Goal: Task Accomplishment & Management: Use online tool/utility

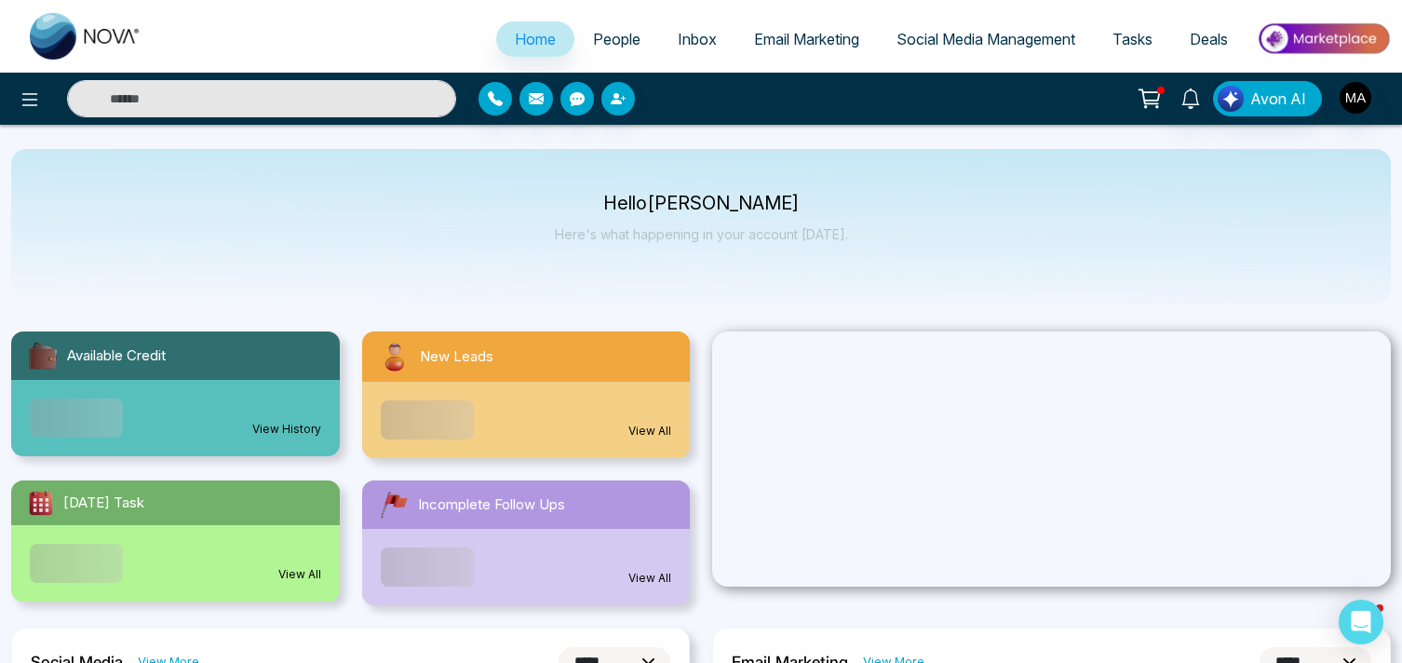
select select "*"
click at [29, 102] on icon at bounding box center [30, 99] width 22 height 22
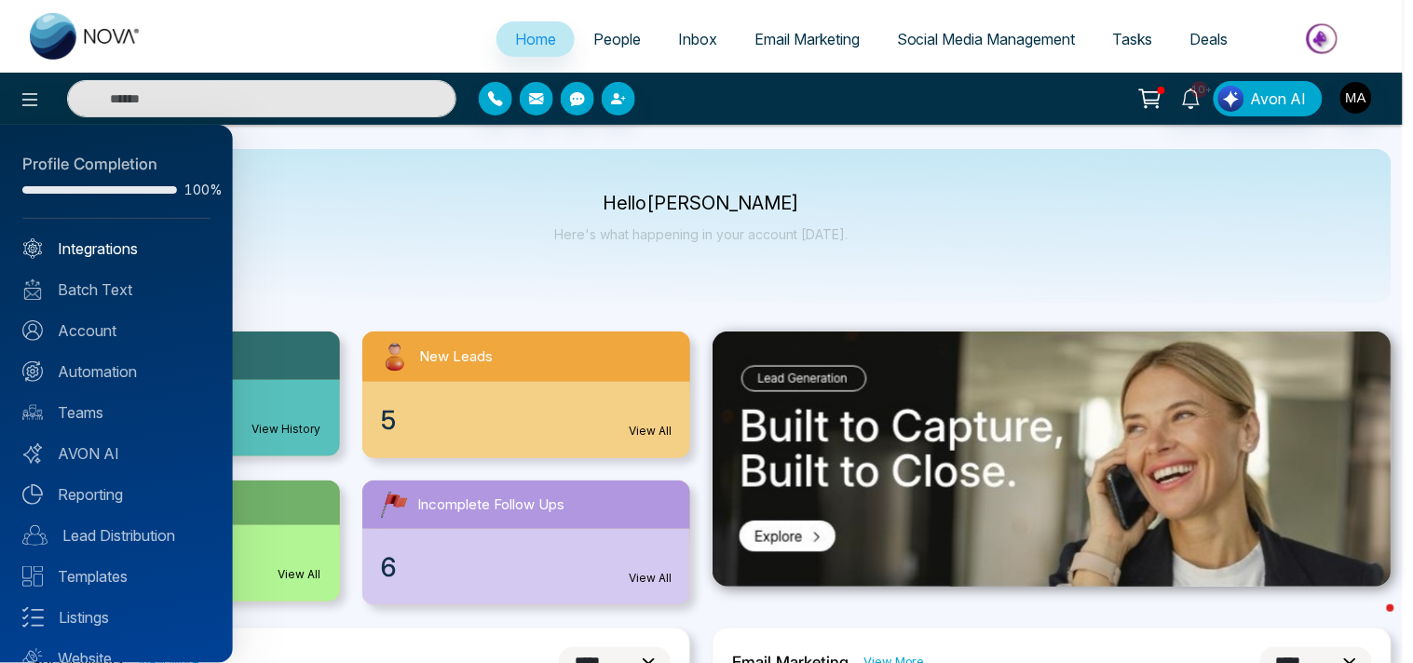
click at [69, 245] on link "Integrations" at bounding box center [116, 248] width 188 height 22
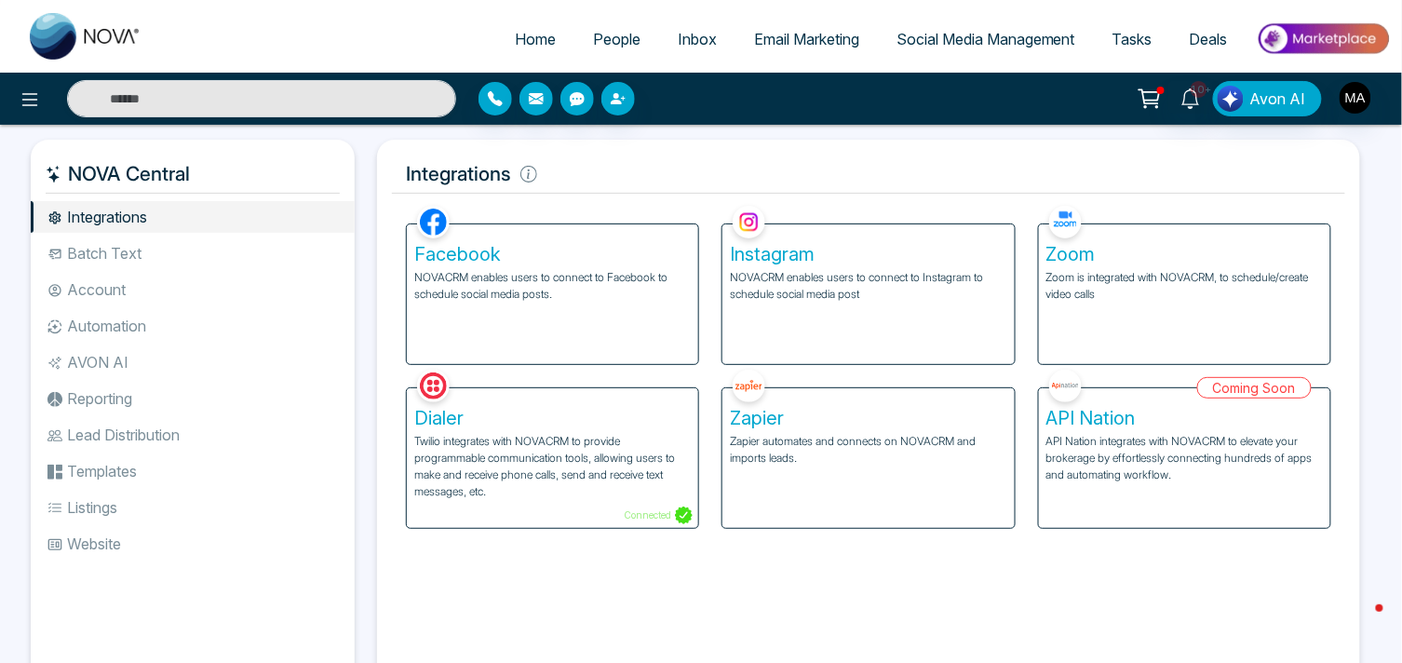
click at [613, 301] on p "NOVACRM enables users to connect to Facebook to schedule social media posts." at bounding box center [552, 286] width 277 height 34
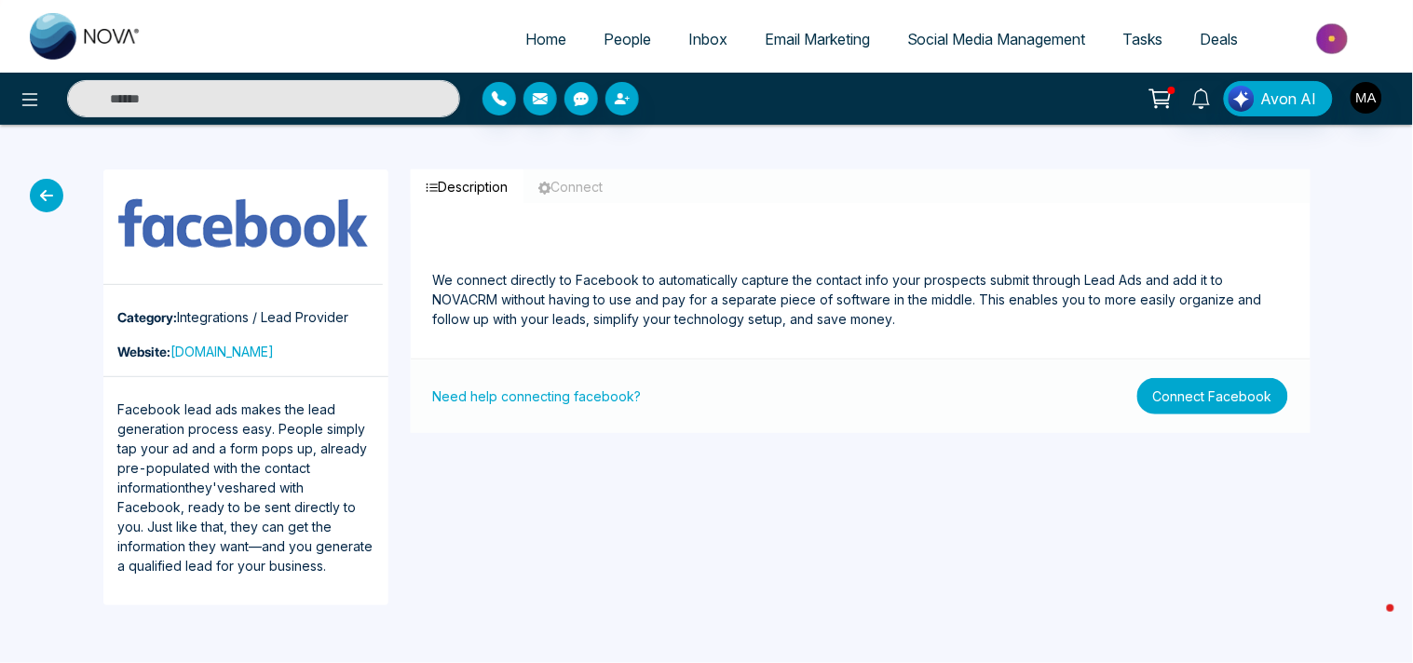
click at [1171, 400] on button "Connect Facebook" at bounding box center [1212, 396] width 151 height 36
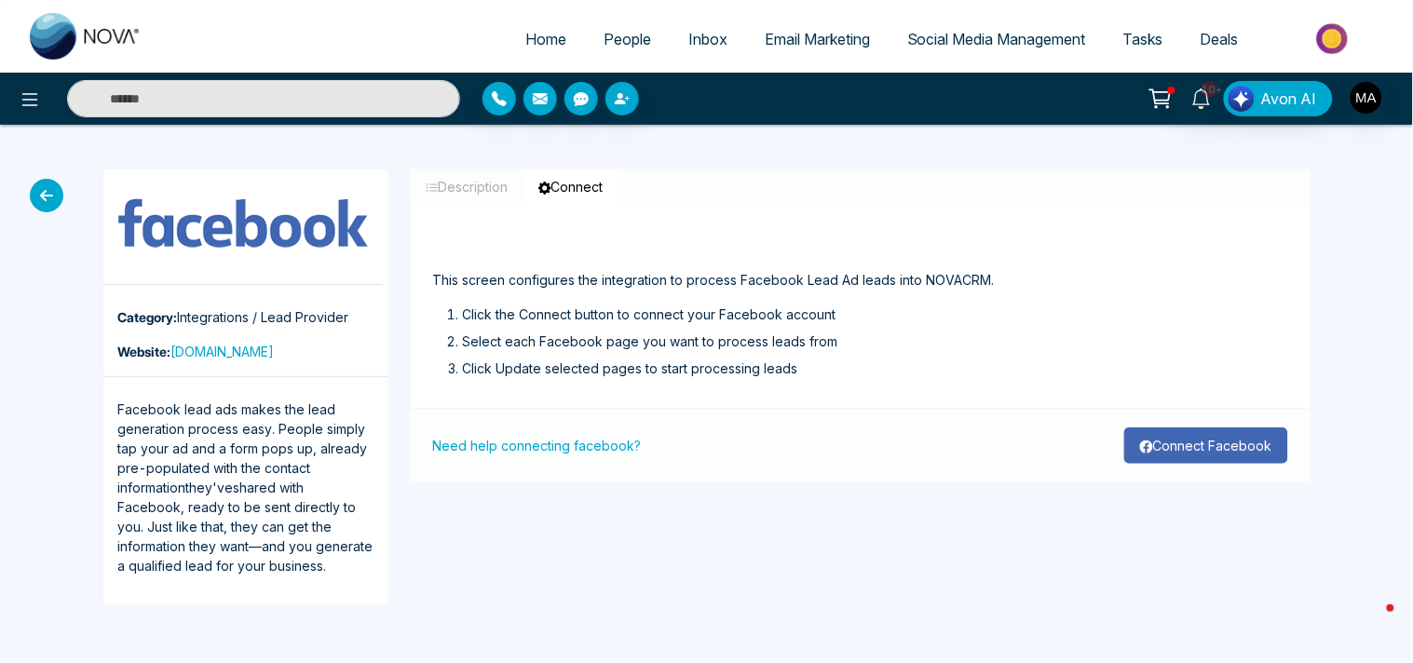
click at [1168, 451] on button "Connect Facebook" at bounding box center [1206, 445] width 164 height 36
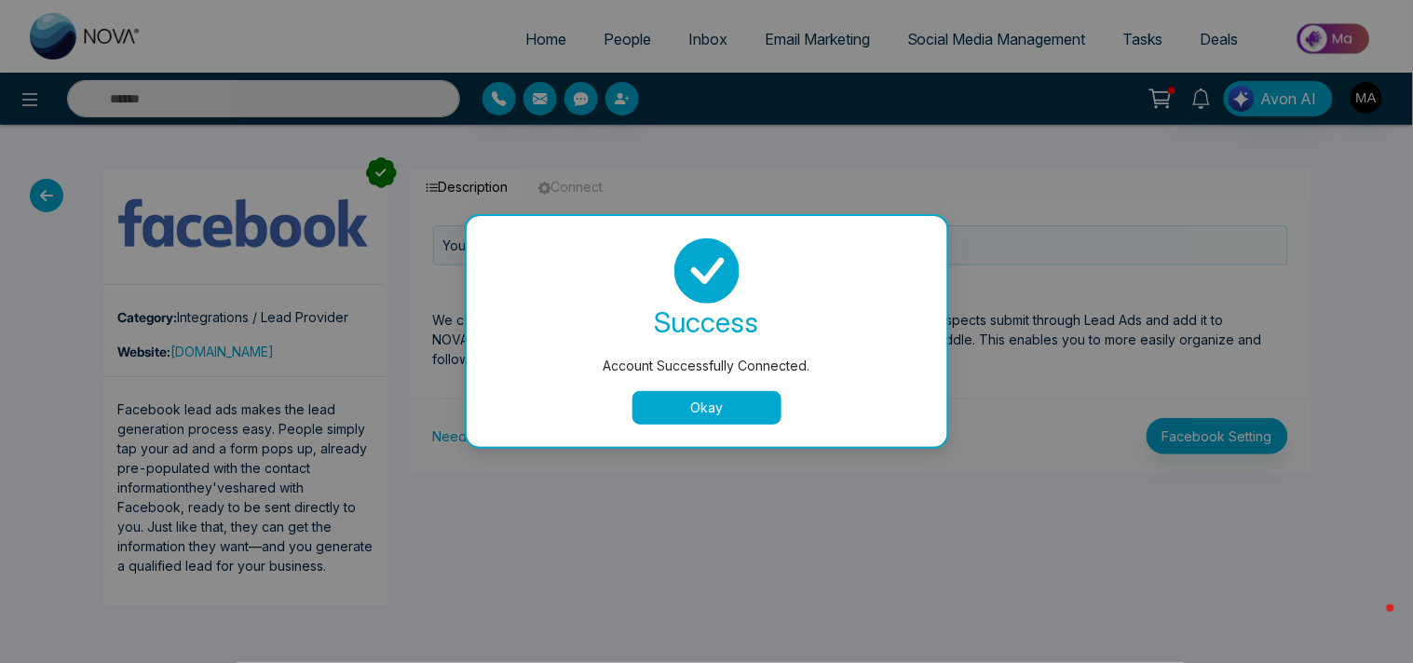
click at [700, 399] on button "Okay" at bounding box center [706, 408] width 149 height 34
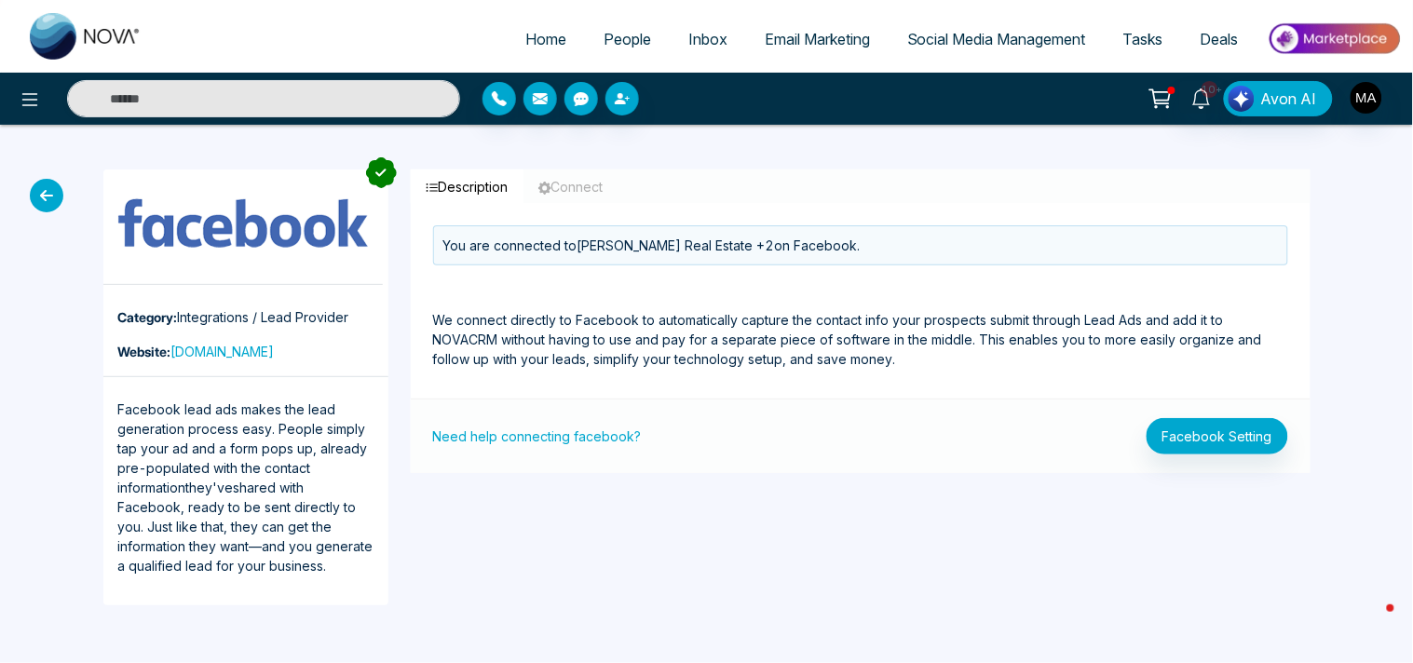
click at [936, 35] on span "Social Media Management" at bounding box center [996, 39] width 179 height 19
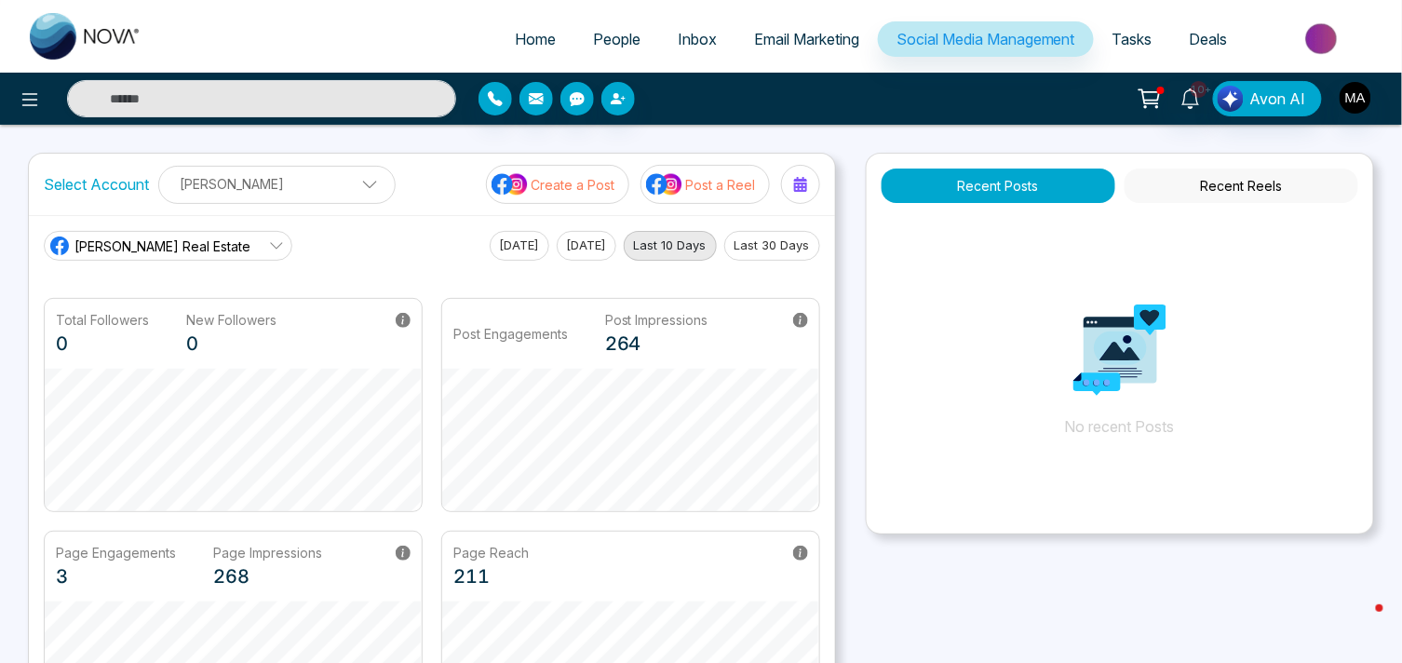
click at [601, 47] on span "People" at bounding box center [616, 39] width 47 height 19
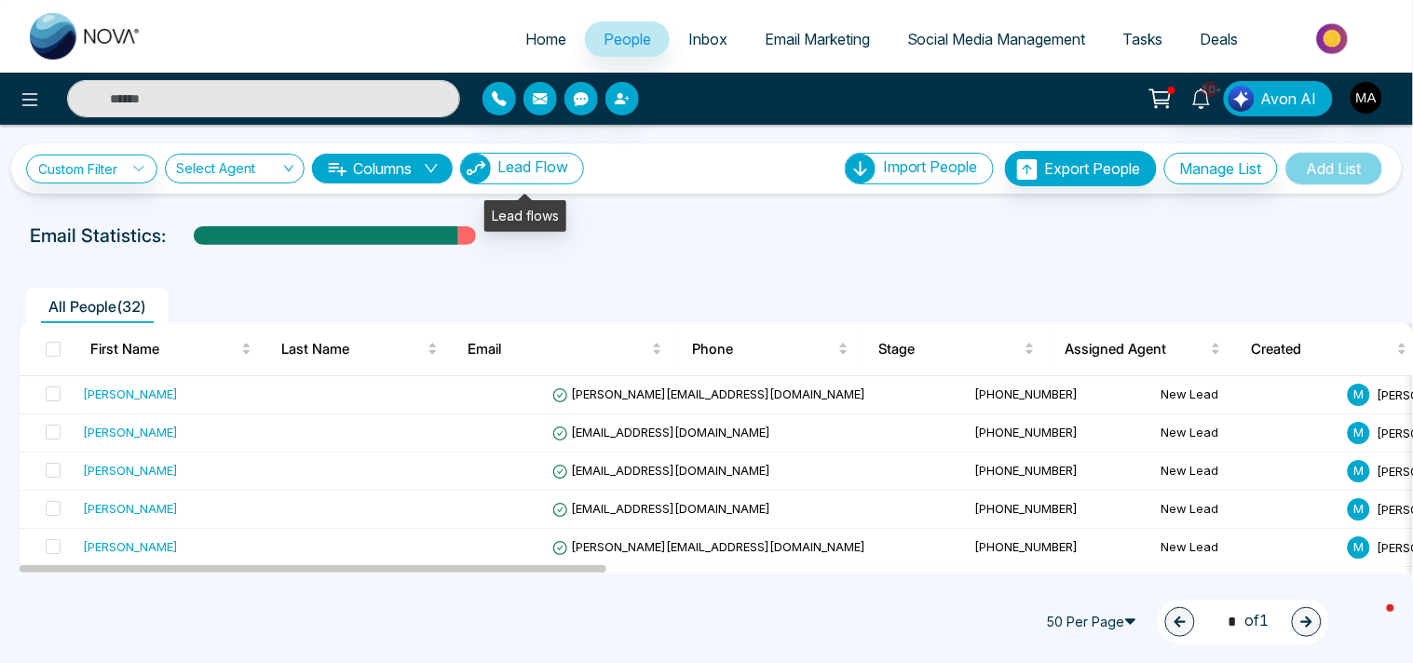
click at [546, 166] on span "Lead Flow" at bounding box center [532, 166] width 71 height 19
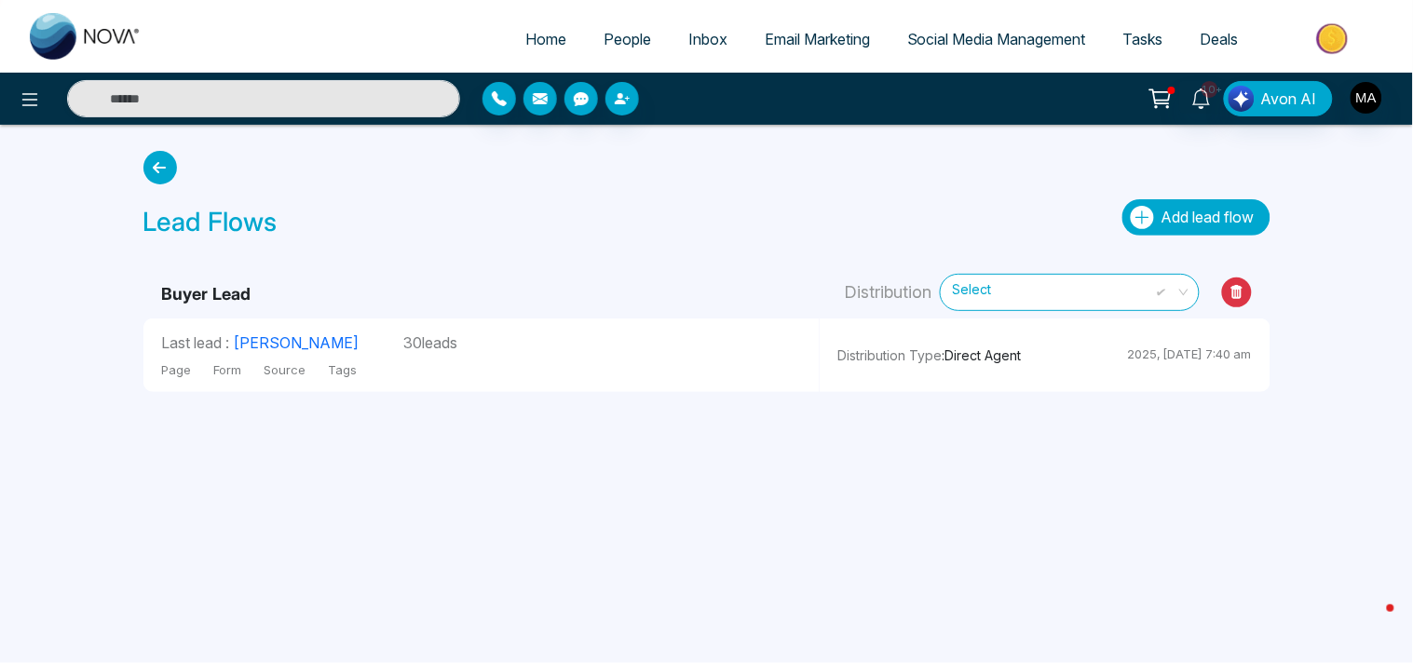
click at [1181, 219] on span "Add lead flow" at bounding box center [1207, 217] width 93 height 19
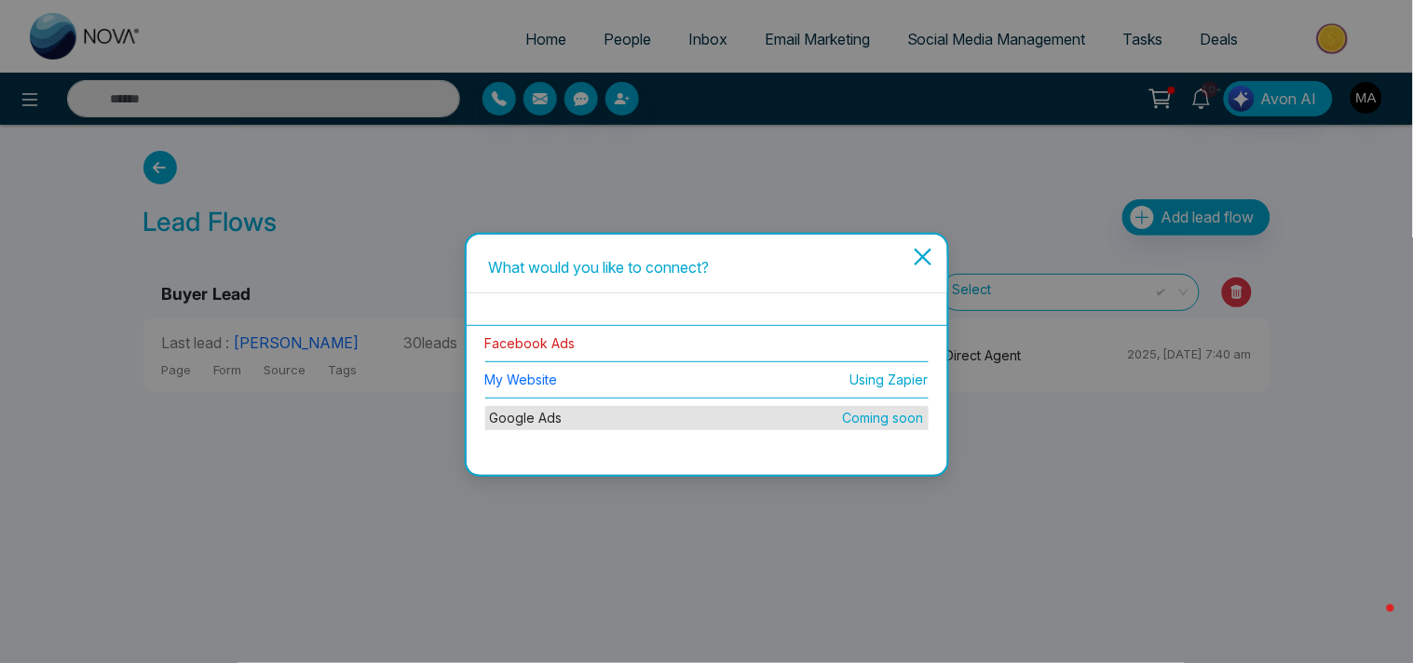
click at [499, 342] on link "Facebook Ads" at bounding box center [530, 343] width 90 height 16
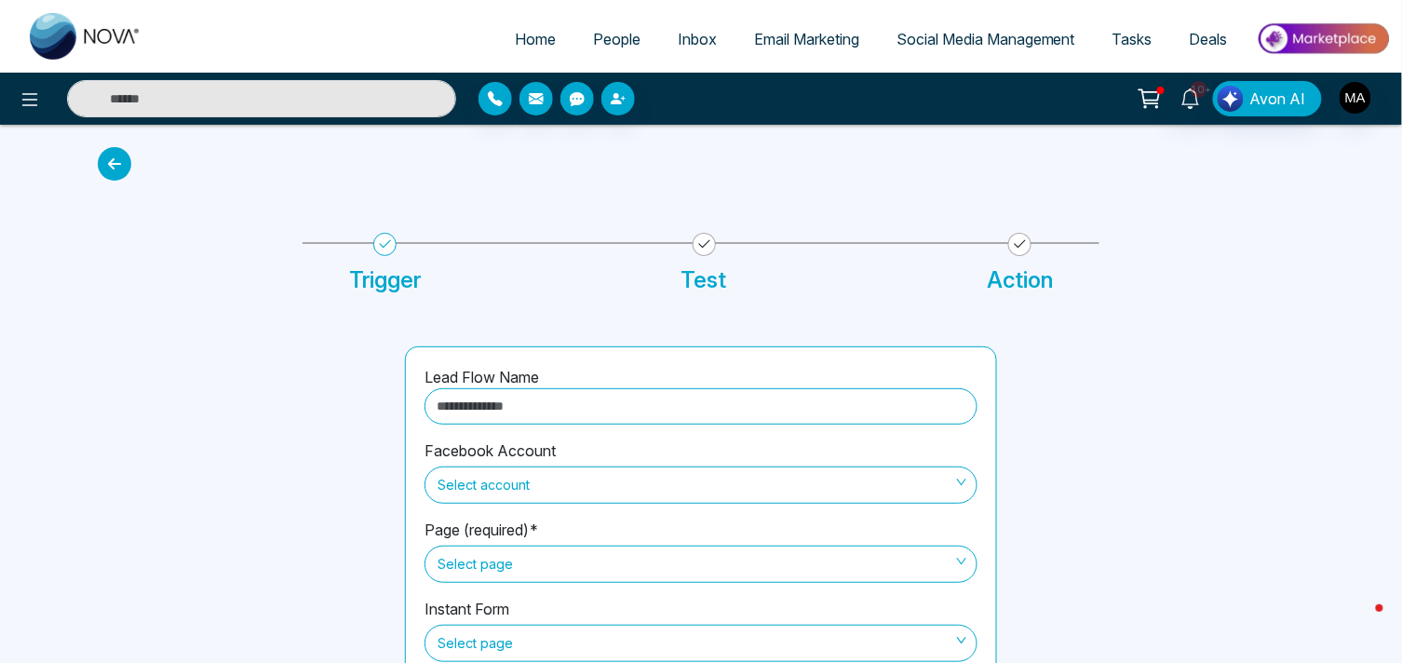
click at [628, 401] on input "text" at bounding box center [701, 406] width 553 height 36
type input "**********"
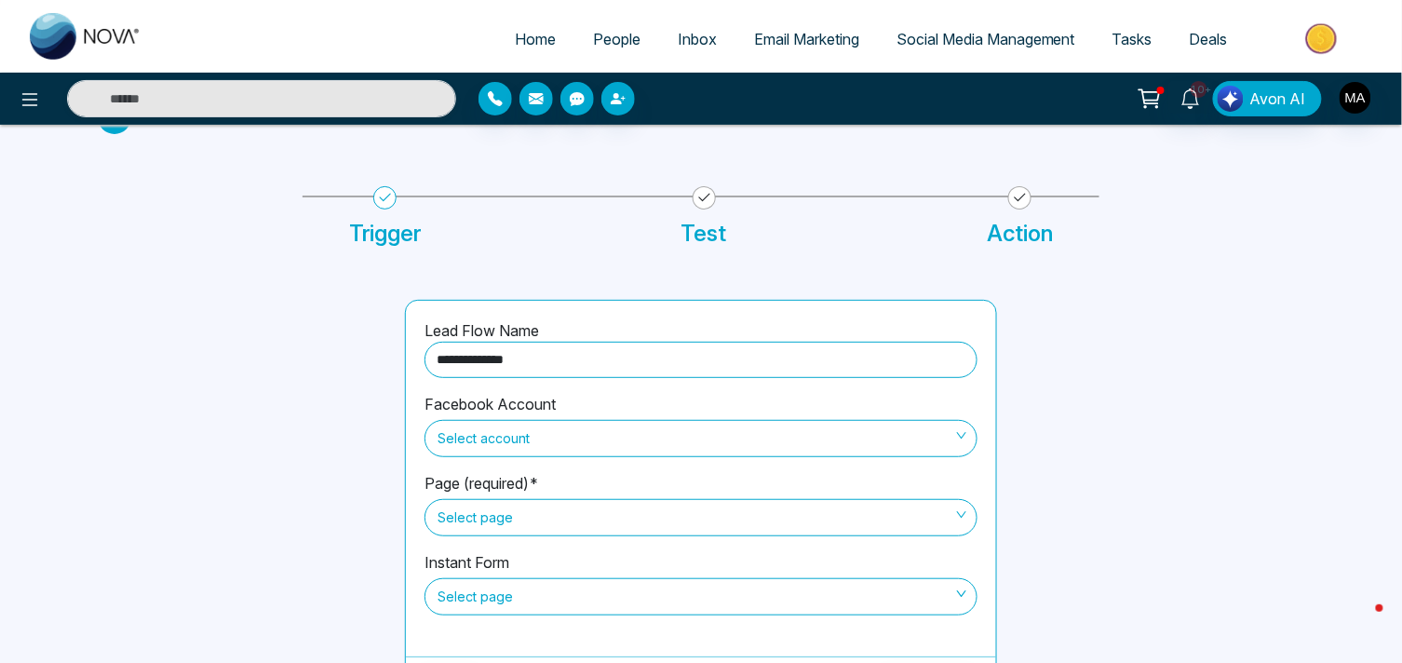
scroll to position [90, 0]
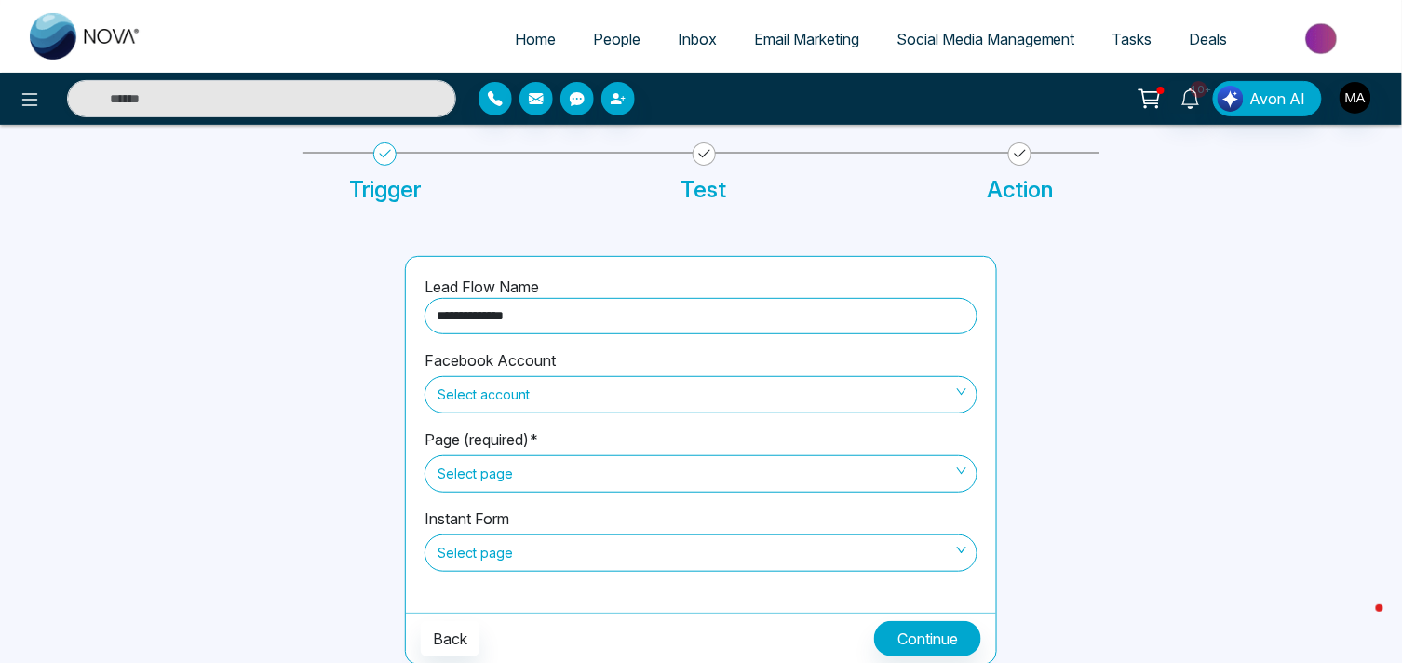
click at [646, 397] on span "Select account" at bounding box center [701, 395] width 527 height 32
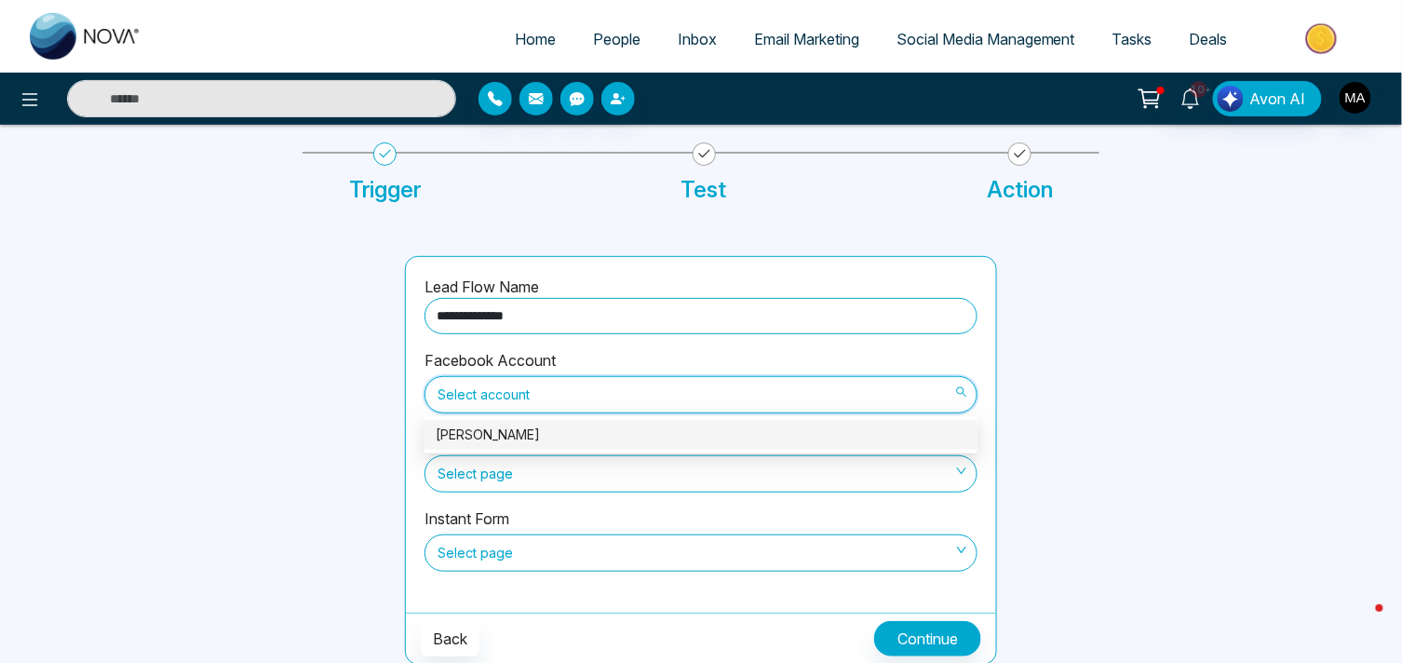
click at [508, 426] on div "[PERSON_NAME]" at bounding box center [701, 435] width 531 height 20
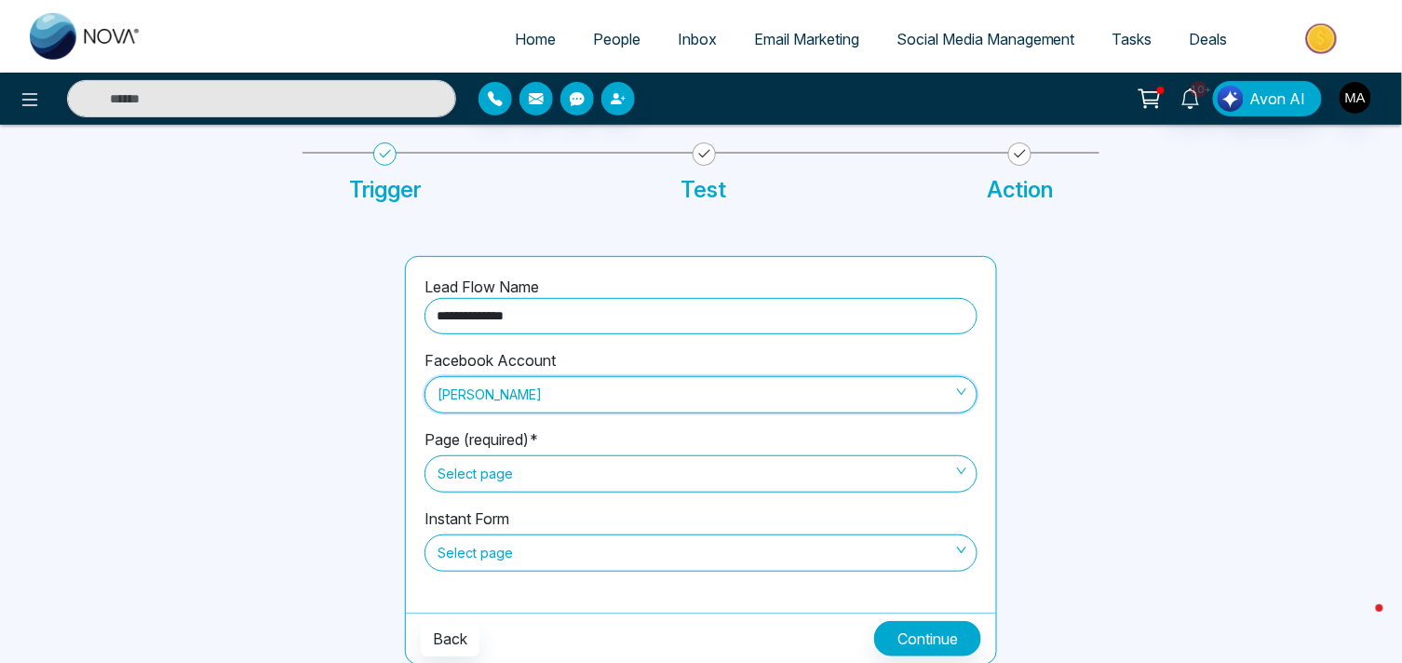
click at [536, 467] on span "Select page" at bounding box center [701, 474] width 527 height 32
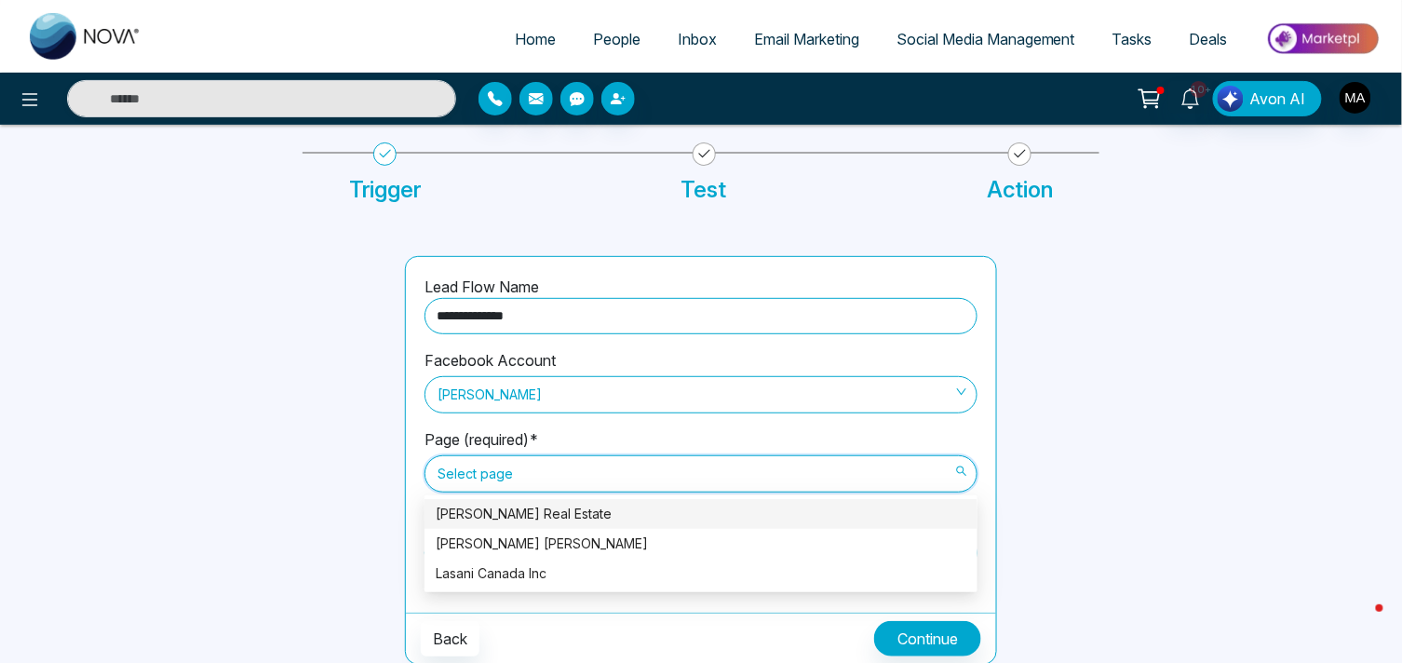
click at [508, 514] on div "[PERSON_NAME] Real Estate" at bounding box center [701, 514] width 531 height 20
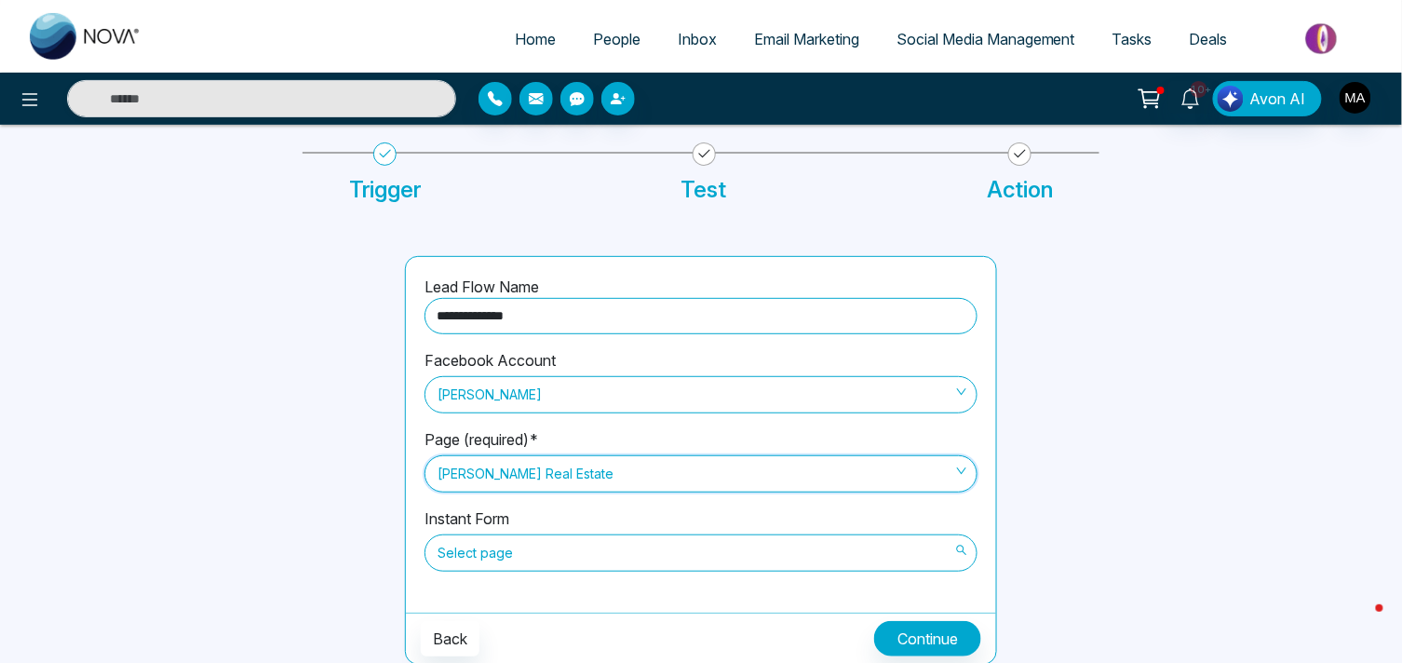
click at [537, 553] on span "Select page" at bounding box center [701, 553] width 527 height 32
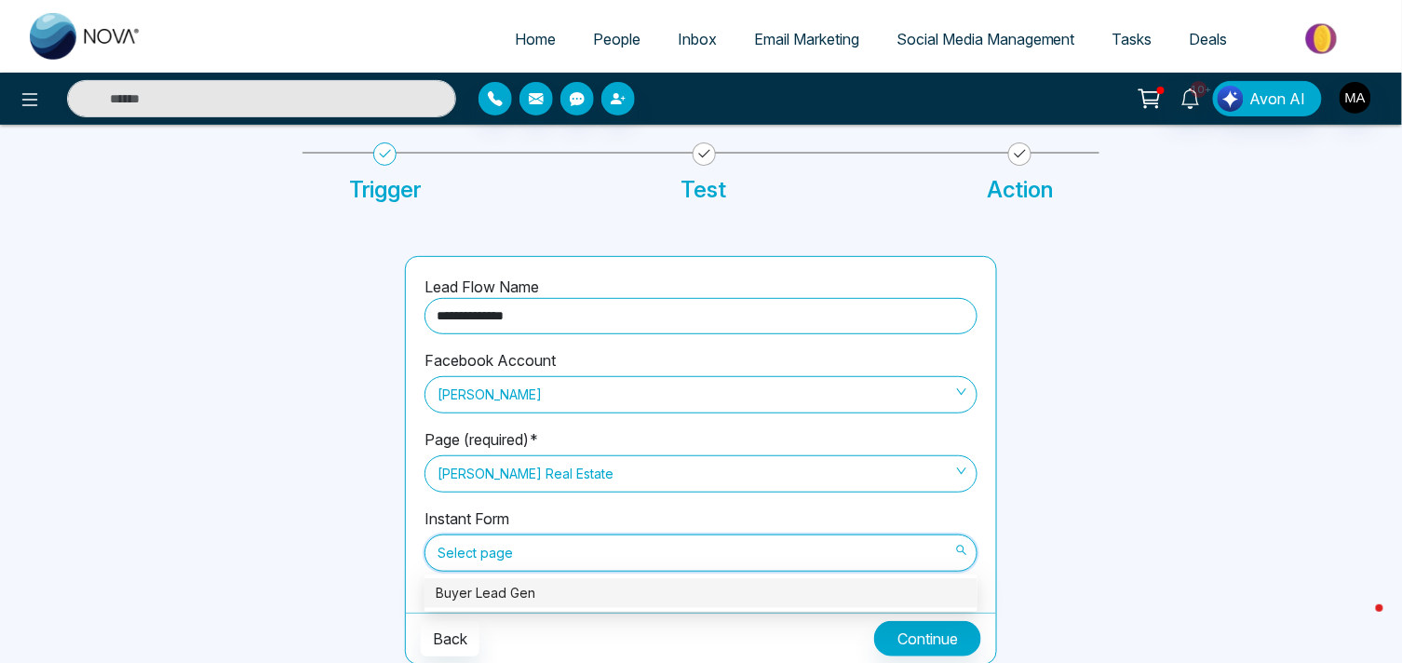
click at [507, 589] on div "Buyer Lead Gen" at bounding box center [701, 593] width 531 height 20
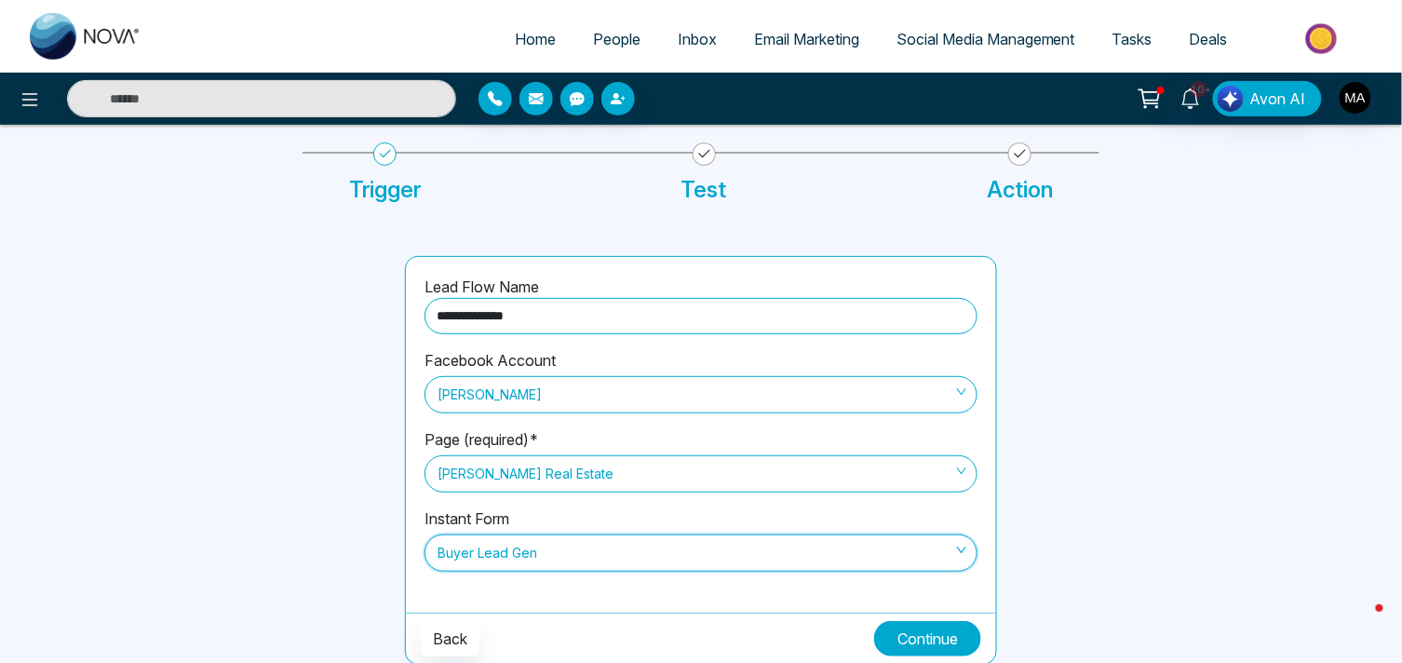
click at [908, 633] on button "Continue" at bounding box center [927, 638] width 107 height 35
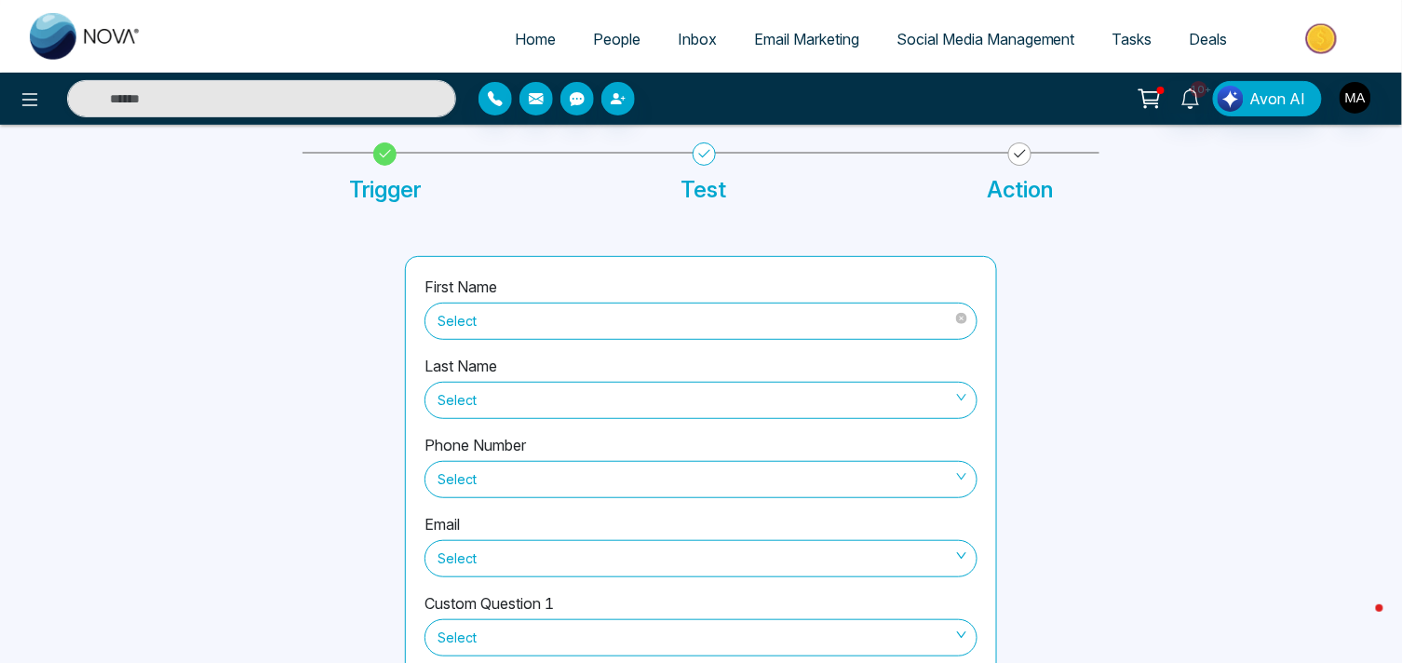
click at [552, 304] on input "search" at bounding box center [695, 318] width 518 height 28
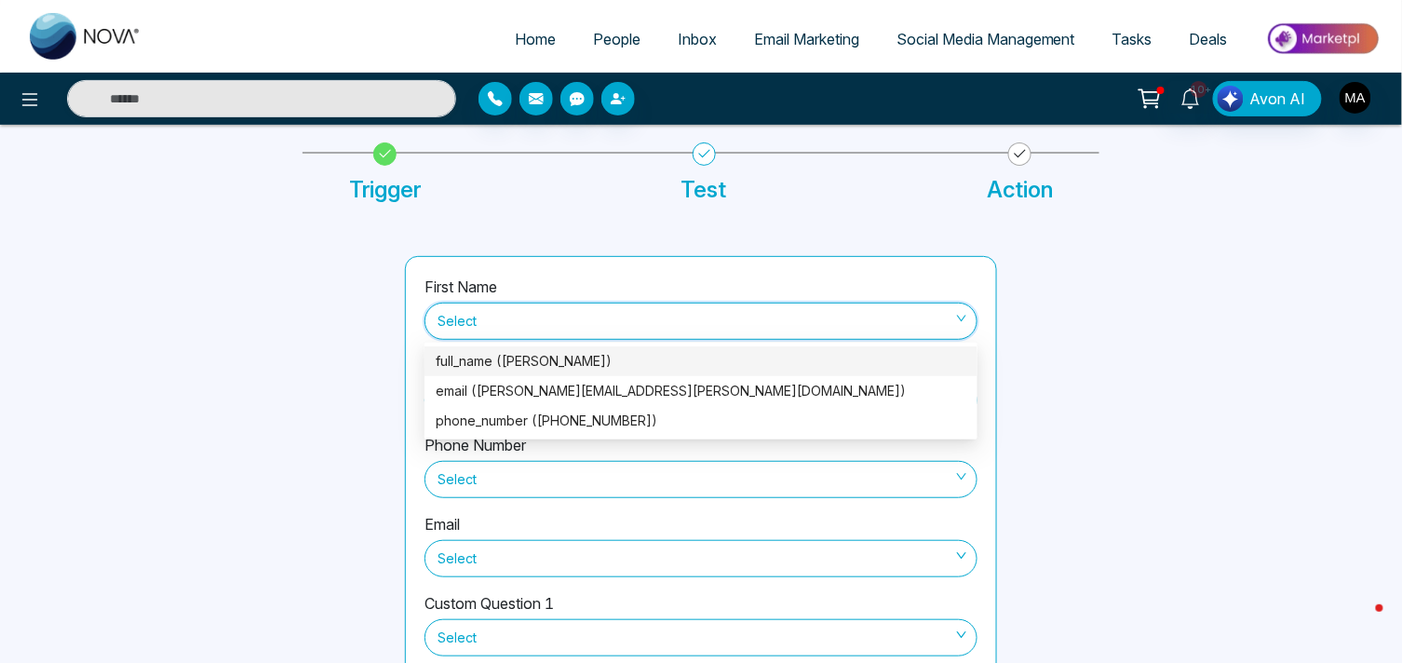
click at [538, 359] on div "full_name ([PERSON_NAME])" at bounding box center [701, 361] width 531 height 20
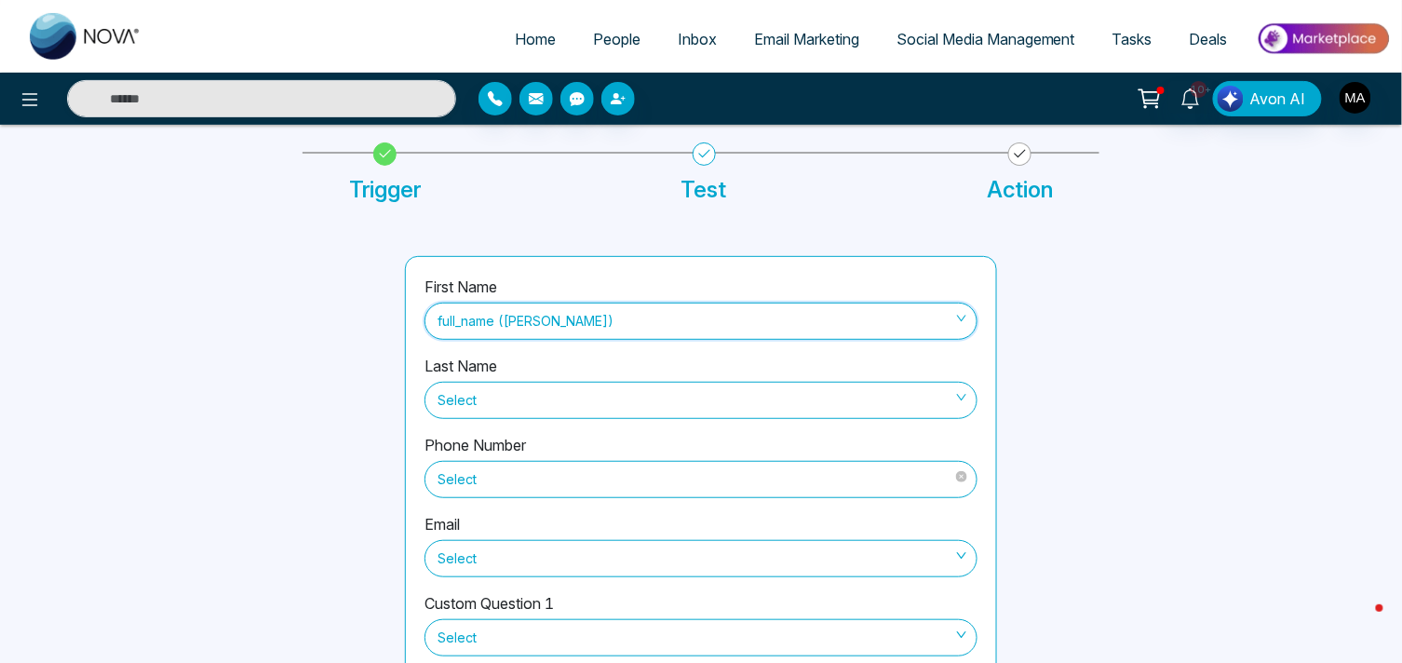
click at [551, 456] on div "Select" at bounding box center [701, 477] width 553 height 42
click at [553, 480] on span "Select" at bounding box center [701, 480] width 527 height 32
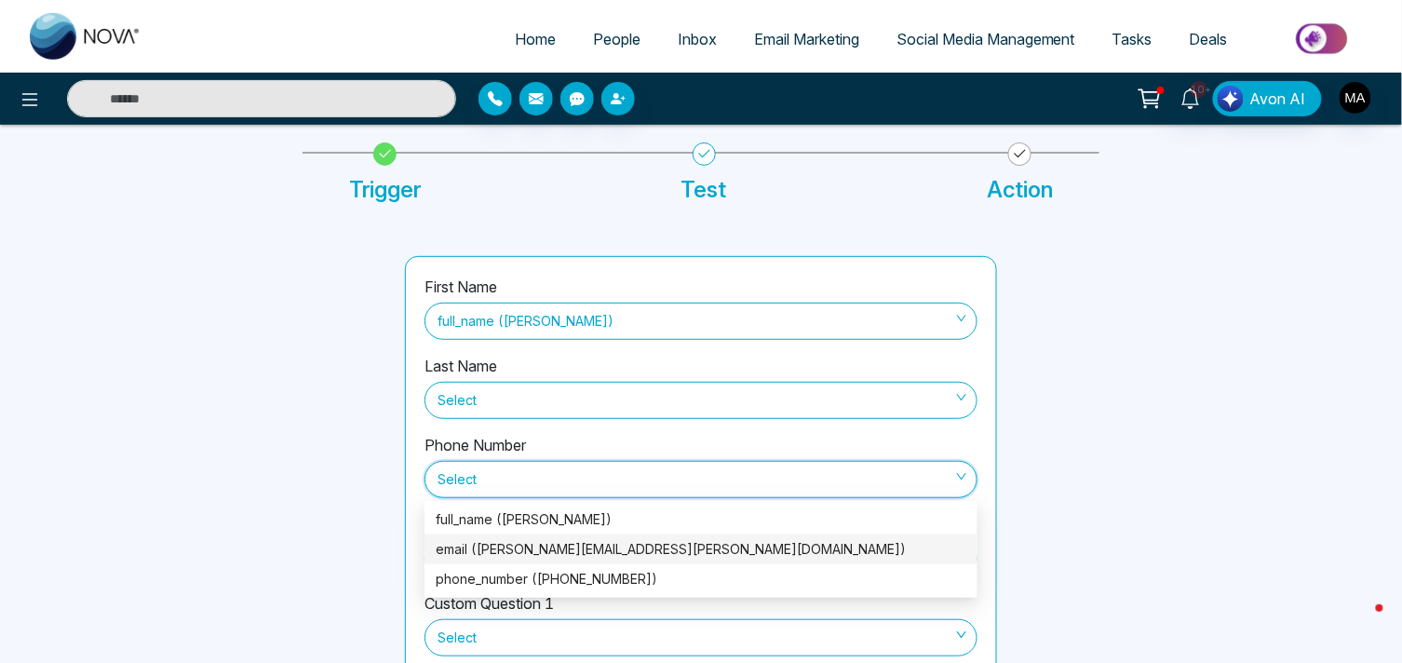
click at [507, 544] on div "email ([PERSON_NAME][EMAIL_ADDRESS][PERSON_NAME][DOMAIN_NAME])" at bounding box center [701, 549] width 531 height 20
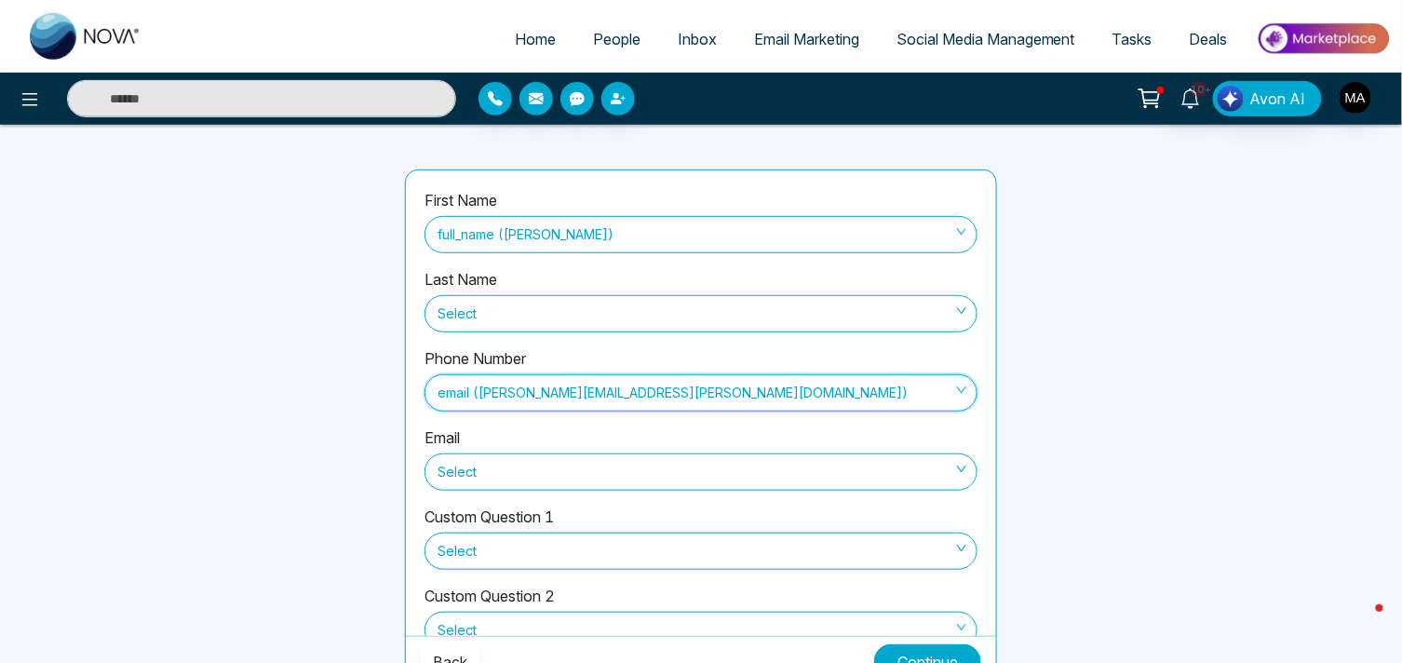
scroll to position [201, 0]
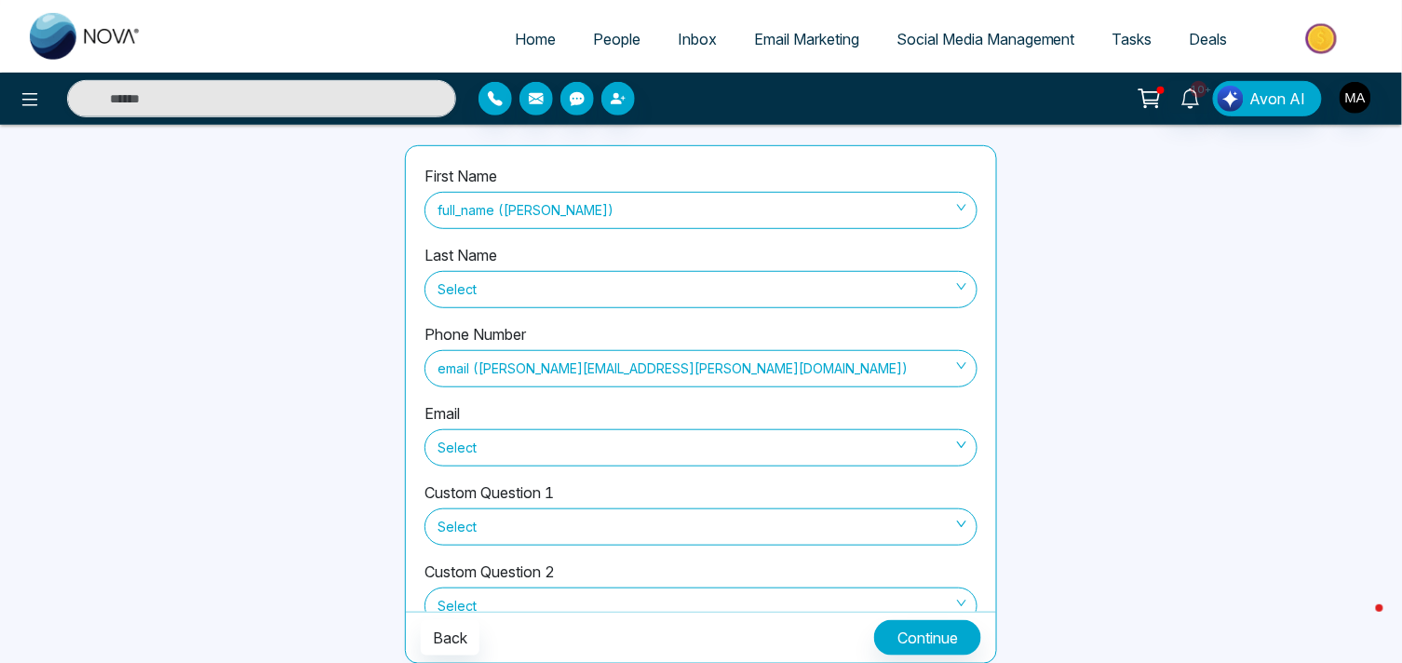
click at [507, 386] on div "Phone Number email ([PERSON_NAME][EMAIL_ADDRESS][PERSON_NAME][DOMAIN_NAME])" at bounding box center [701, 362] width 553 height 79
click at [526, 361] on span "email ([PERSON_NAME][EMAIL_ADDRESS][PERSON_NAME][DOMAIN_NAME])" at bounding box center [701, 369] width 527 height 32
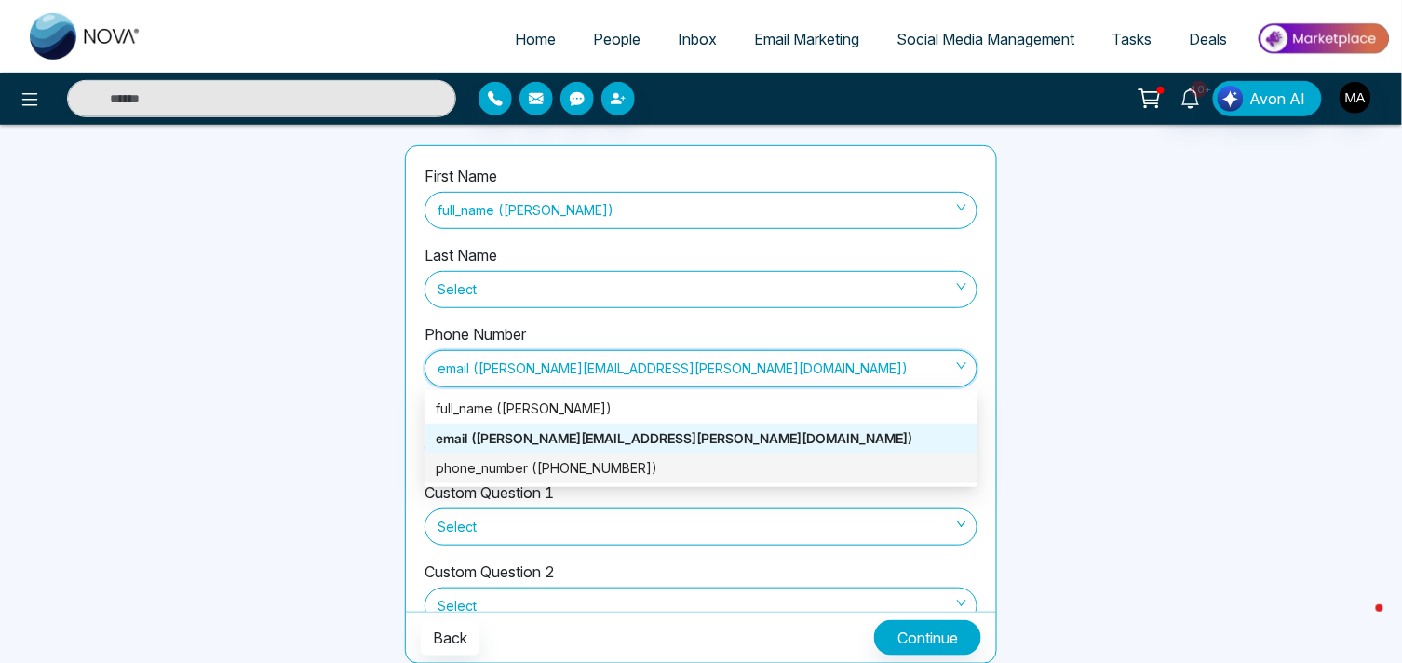
click at [480, 458] on div "phone_number ([PHONE_NUMBER])" at bounding box center [701, 468] width 531 height 20
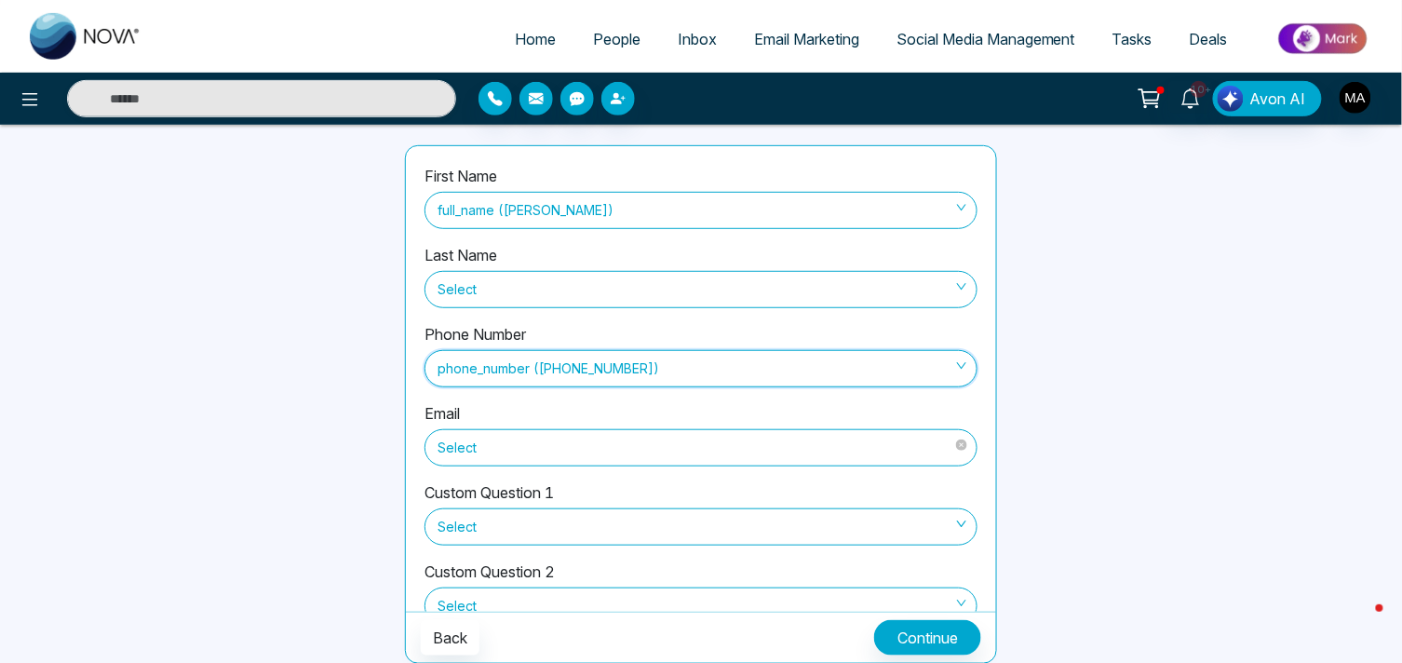
click at [545, 450] on span "Select" at bounding box center [701, 448] width 527 height 32
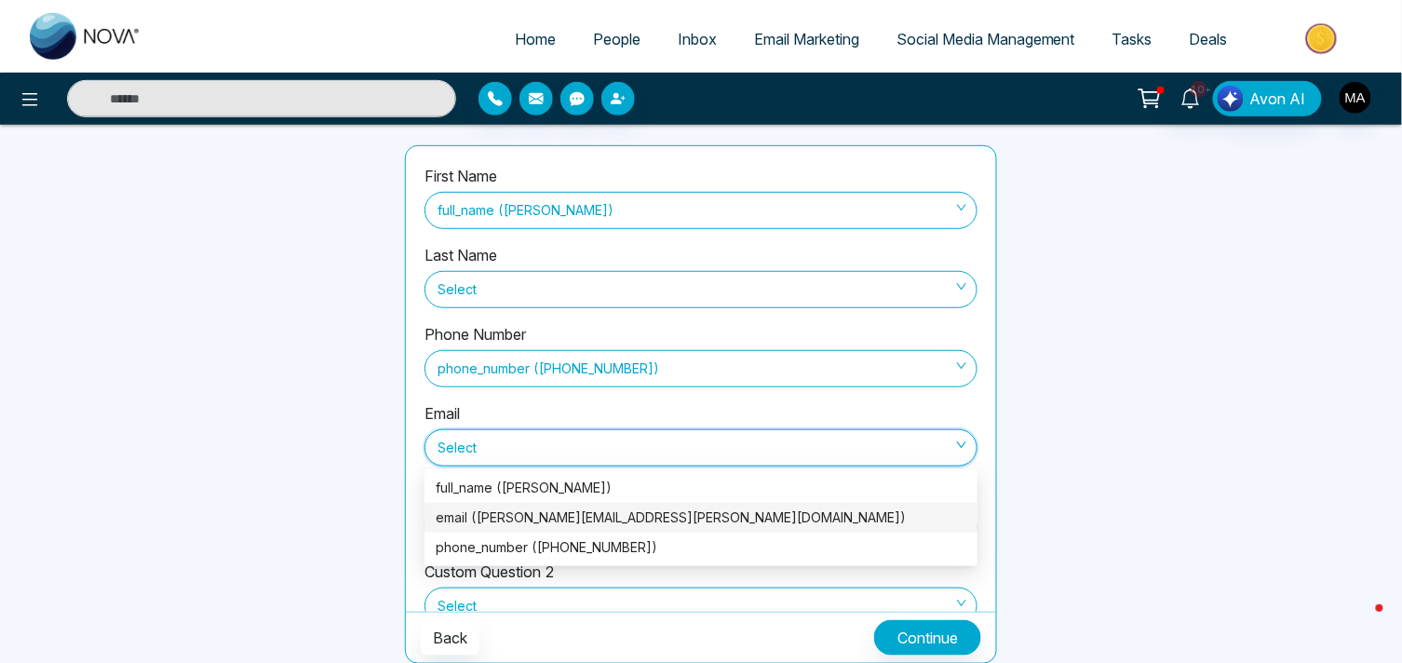
click at [534, 515] on div "email ([PERSON_NAME][EMAIL_ADDRESS][PERSON_NAME][DOMAIN_NAME])" at bounding box center [701, 518] width 531 height 20
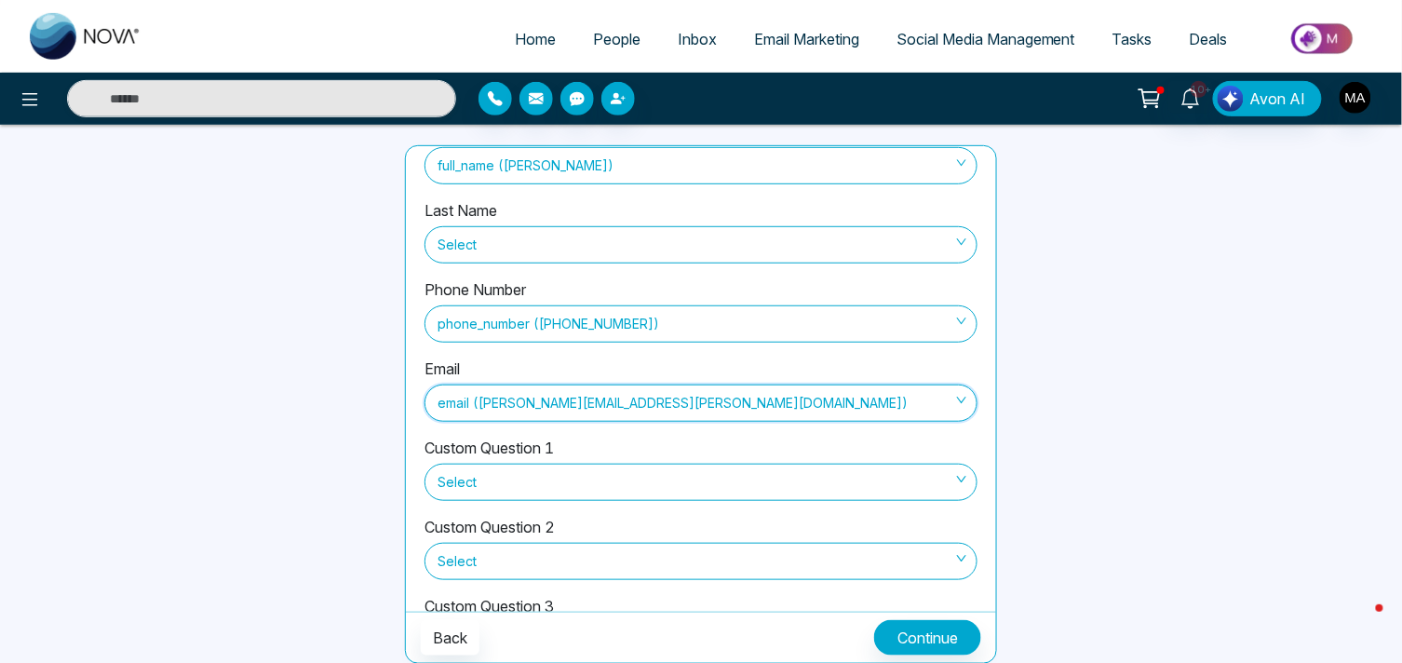
scroll to position [205, 0]
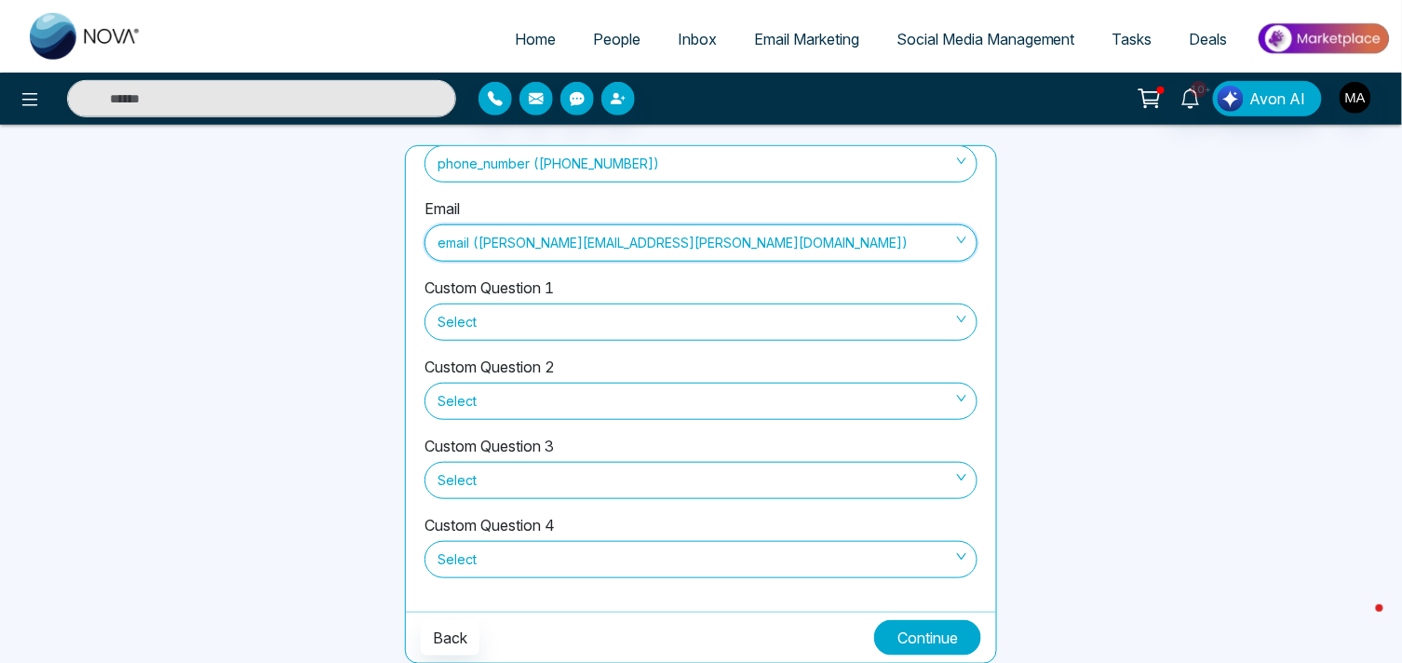
click at [923, 629] on button "Continue" at bounding box center [927, 637] width 107 height 35
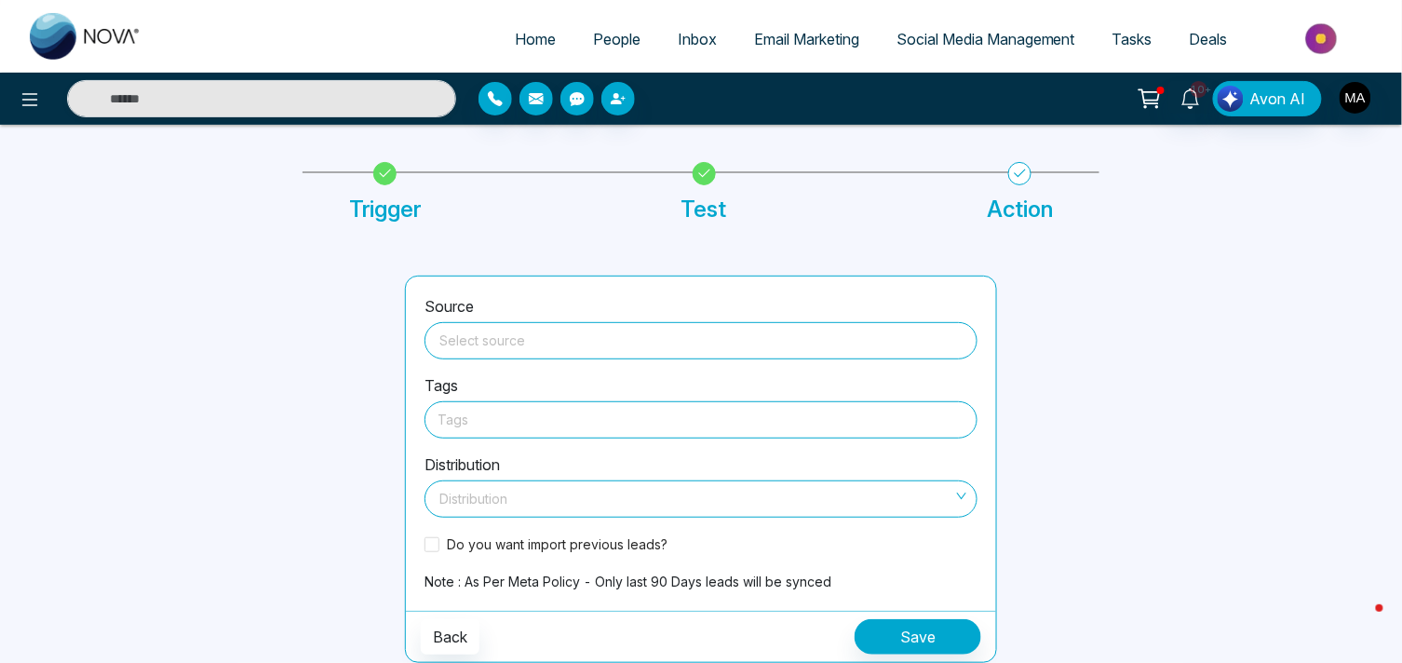
scroll to position [70, 0]
click at [610, 343] on input "search" at bounding box center [701, 338] width 531 height 28
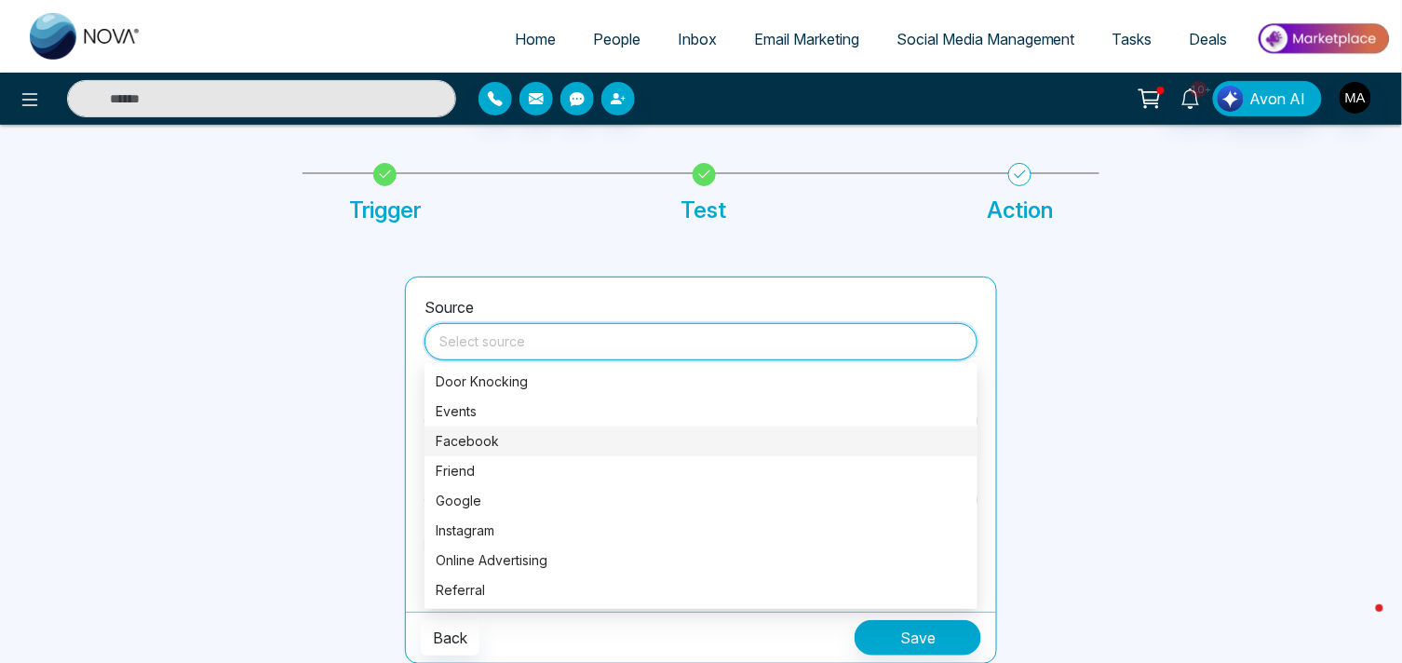
click at [472, 443] on div "Facebook" at bounding box center [701, 441] width 531 height 20
type input "********"
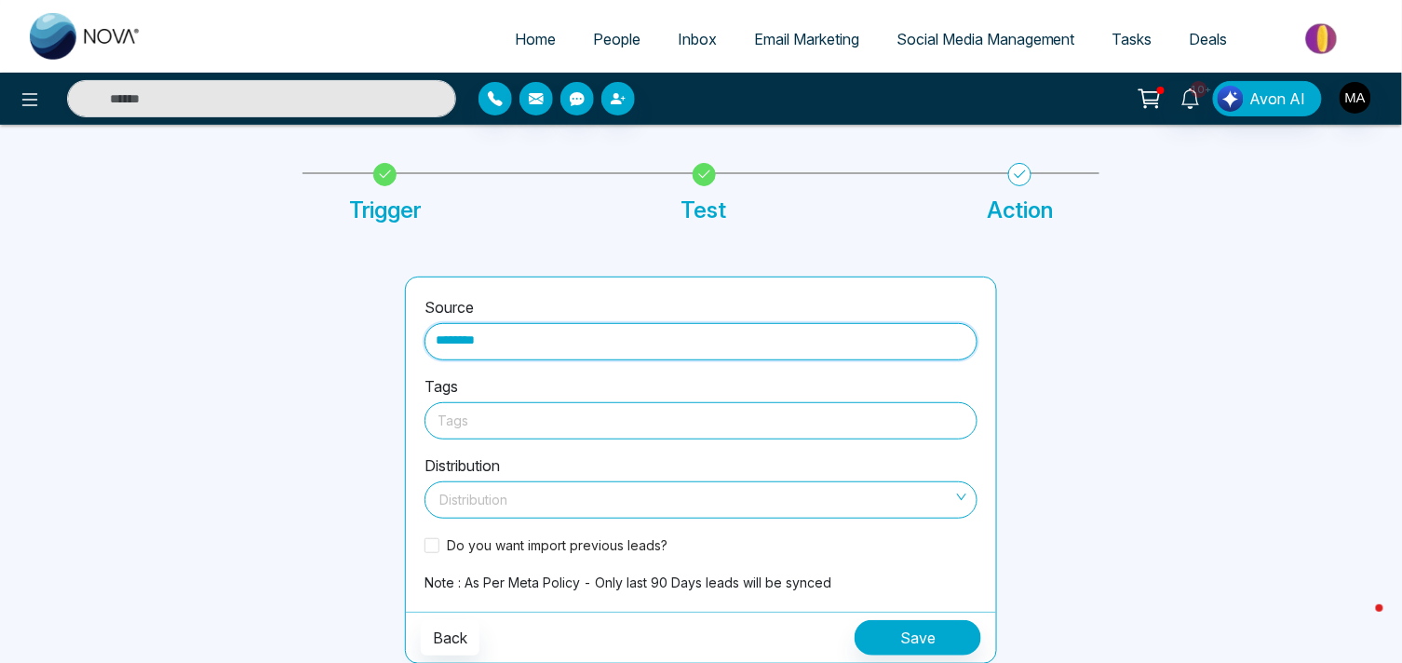
click at [537, 425] on div at bounding box center [701, 420] width 527 height 23
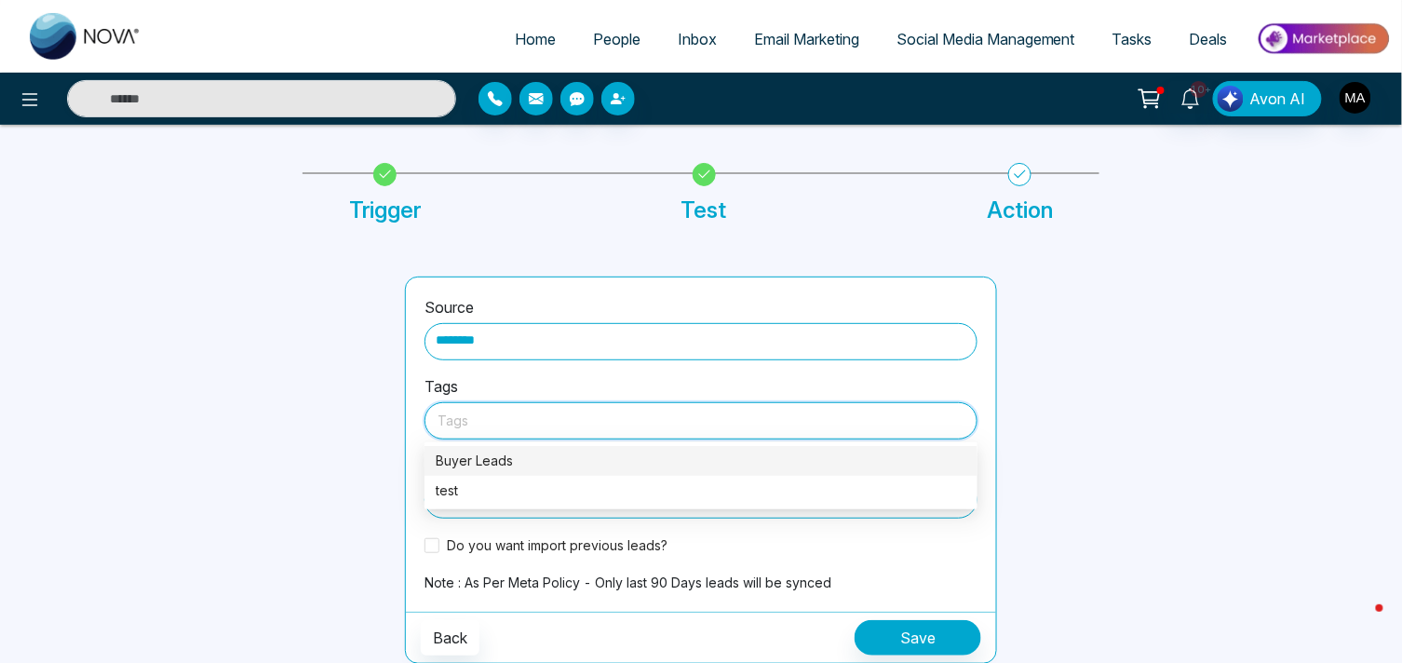
click at [519, 454] on div "Buyer Leads" at bounding box center [701, 461] width 531 height 20
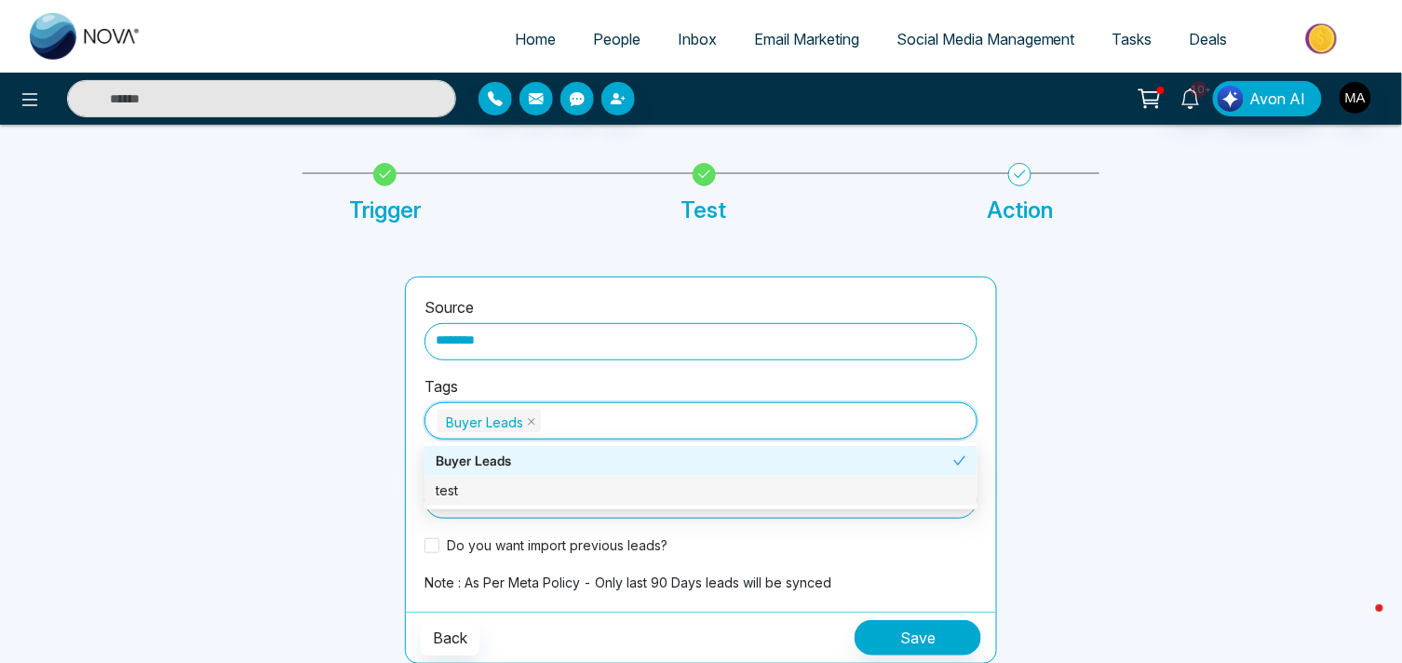
click at [359, 496] on div at bounding box center [240, 470] width 307 height 387
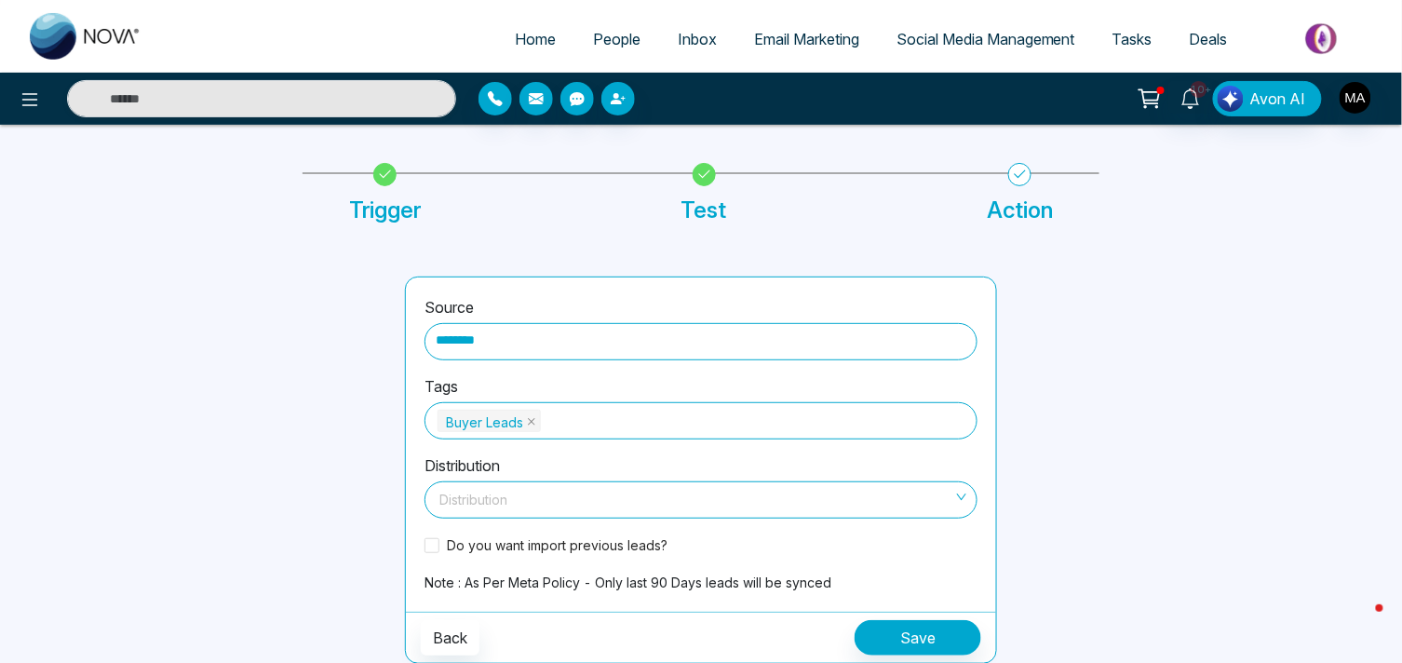
click at [478, 487] on input "search" at bounding box center [695, 496] width 518 height 28
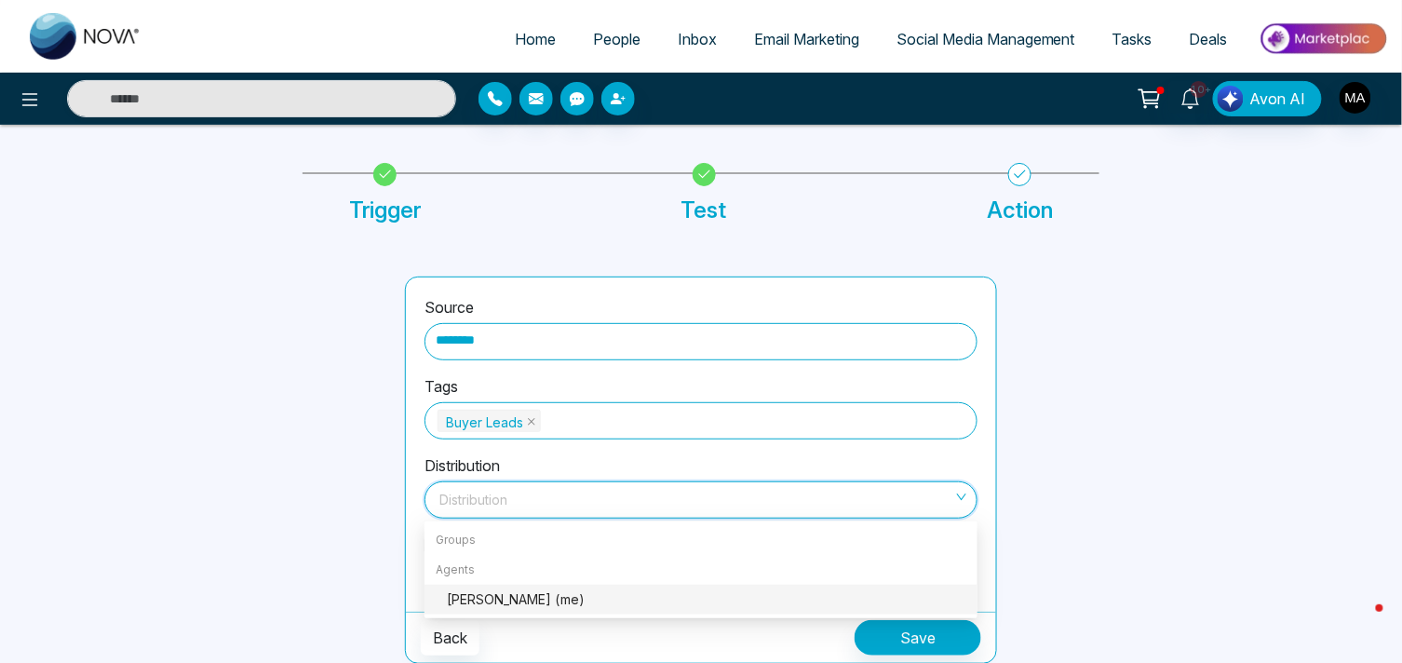
click at [470, 599] on div "[PERSON_NAME] (me)" at bounding box center [707, 599] width 520 height 20
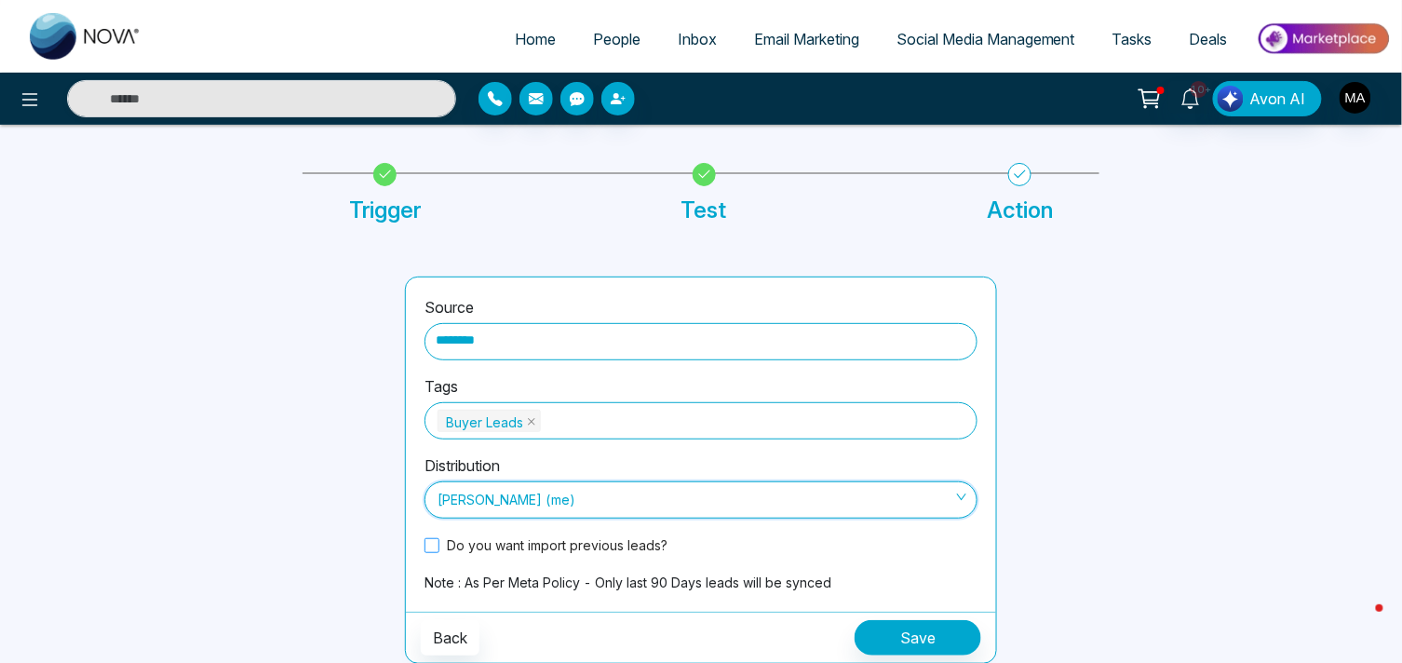
click at [432, 538] on span at bounding box center [432, 545] width 15 height 15
click at [888, 643] on button "Save" at bounding box center [918, 637] width 127 height 35
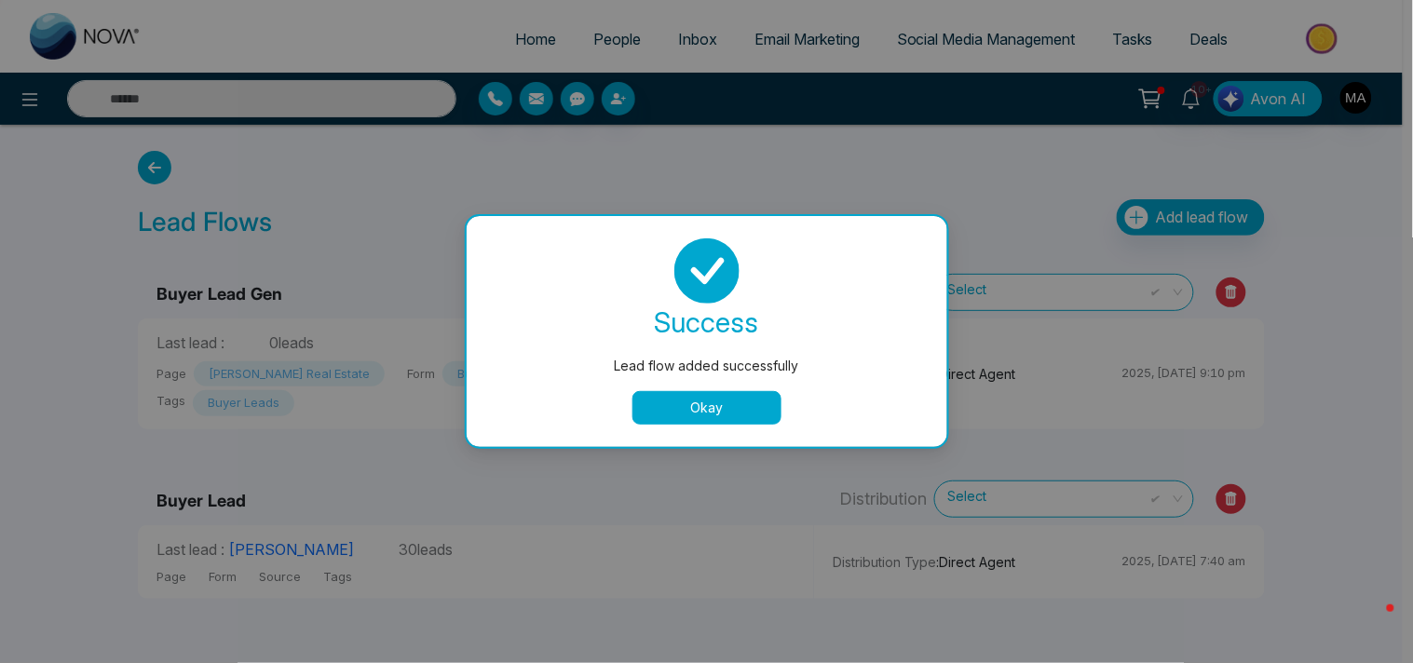
click at [728, 419] on button "Okay" at bounding box center [706, 408] width 149 height 34
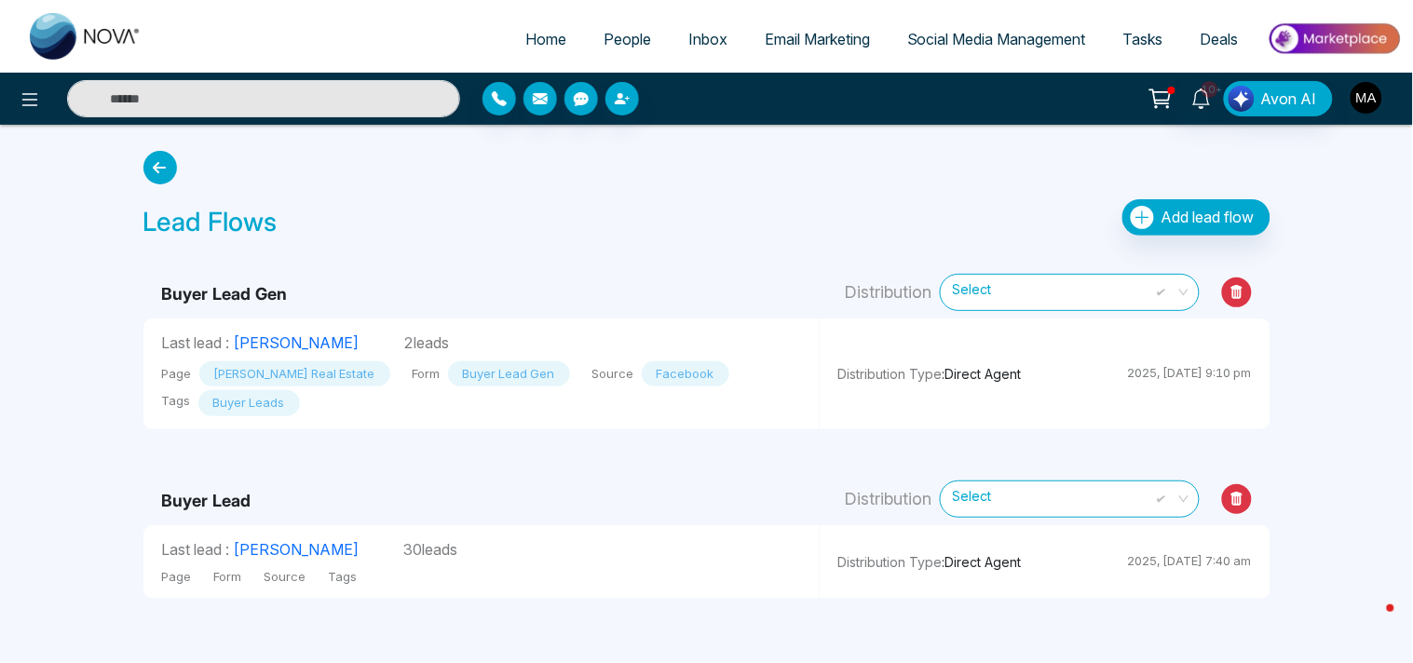
click at [1363, 101] on img "button" at bounding box center [1366, 98] width 32 height 32
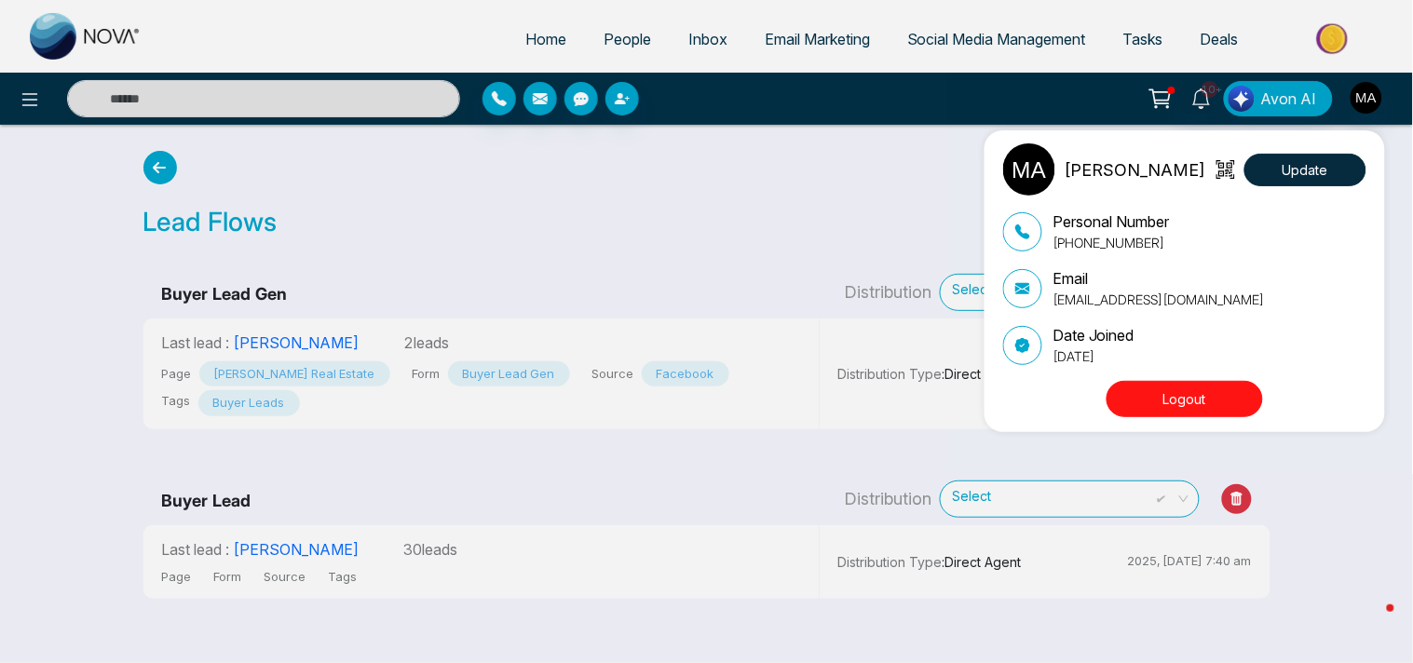
click at [1214, 392] on button "Logout" at bounding box center [1184, 399] width 156 height 36
